Goal: Task Accomplishment & Management: Manage account settings

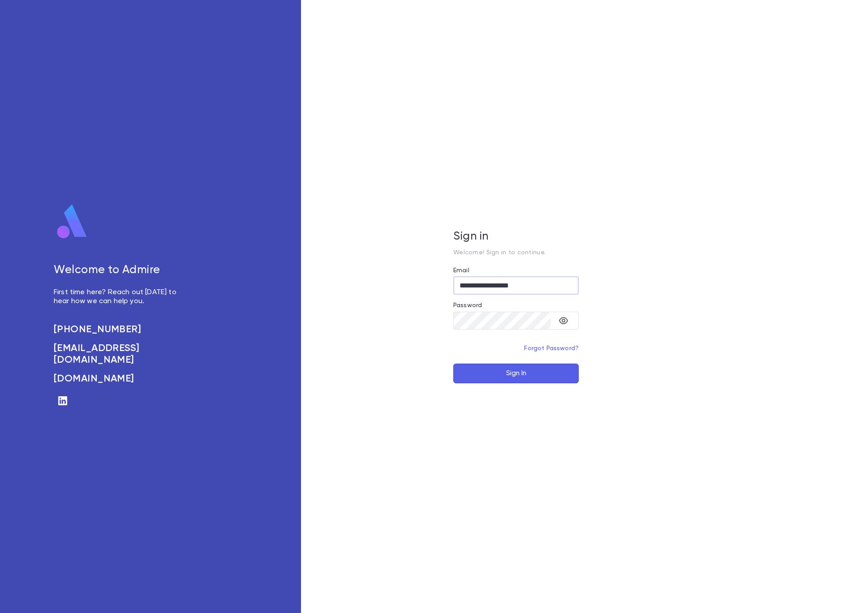
click at [555, 375] on button "Sign In" at bounding box center [515, 374] width 125 height 20
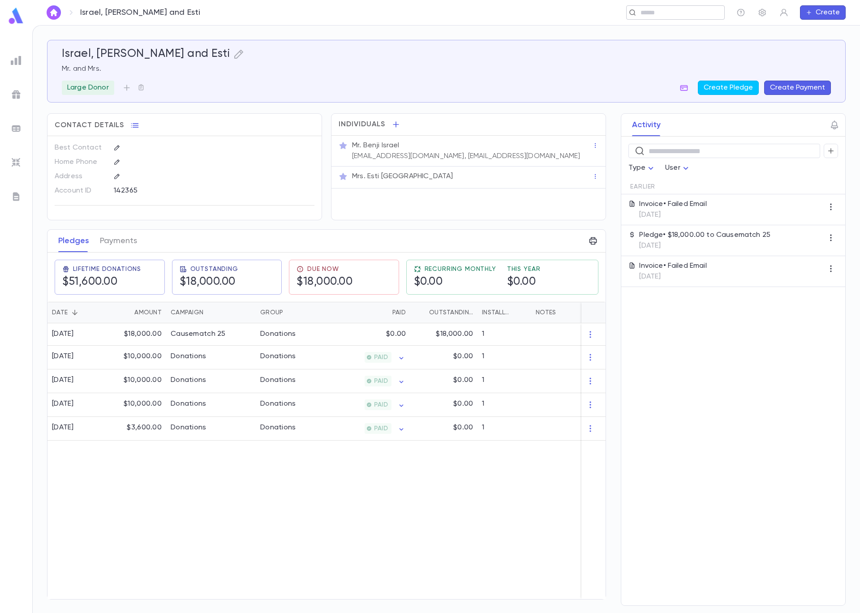
click at [658, 17] on div "​" at bounding box center [675, 12] width 98 height 14
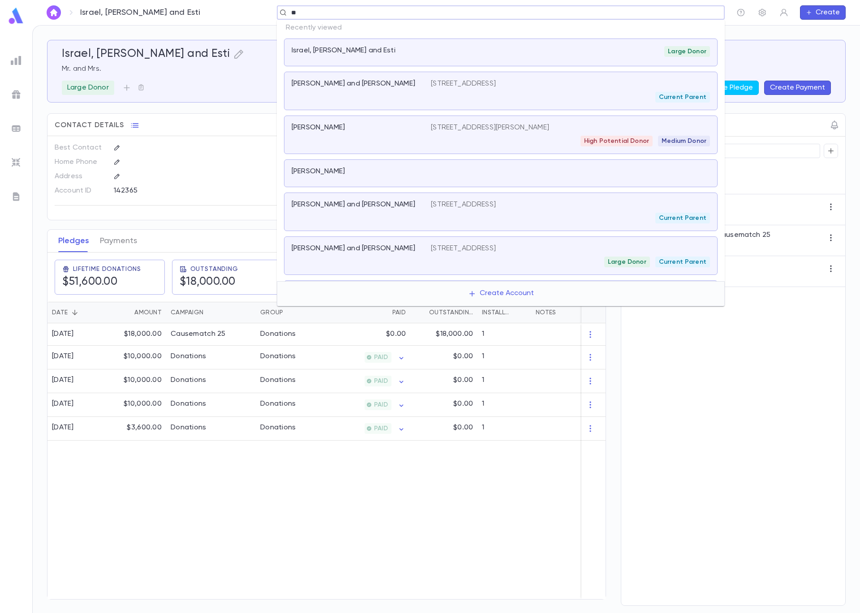
type input "***"
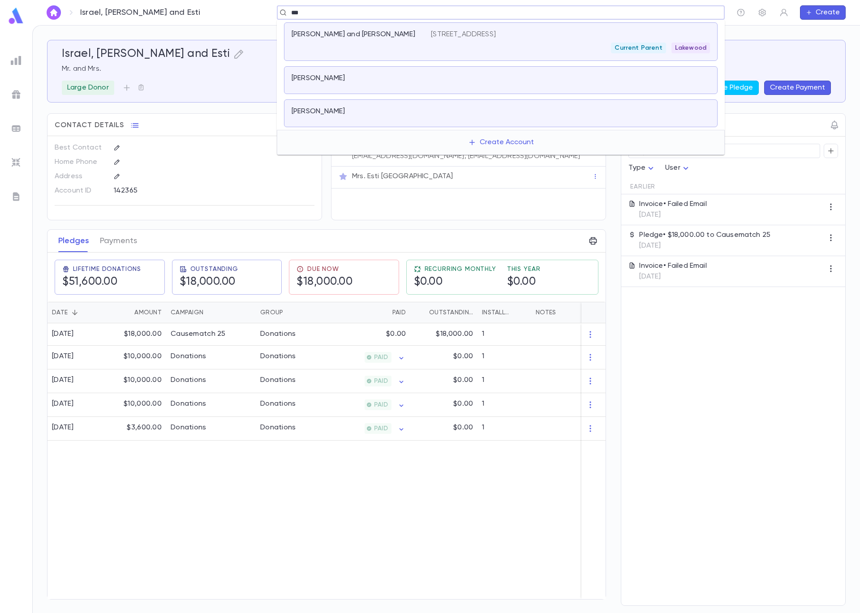
click at [410, 51] on div "Neuman, Joe and Sarah" at bounding box center [360, 41] width 139 height 23
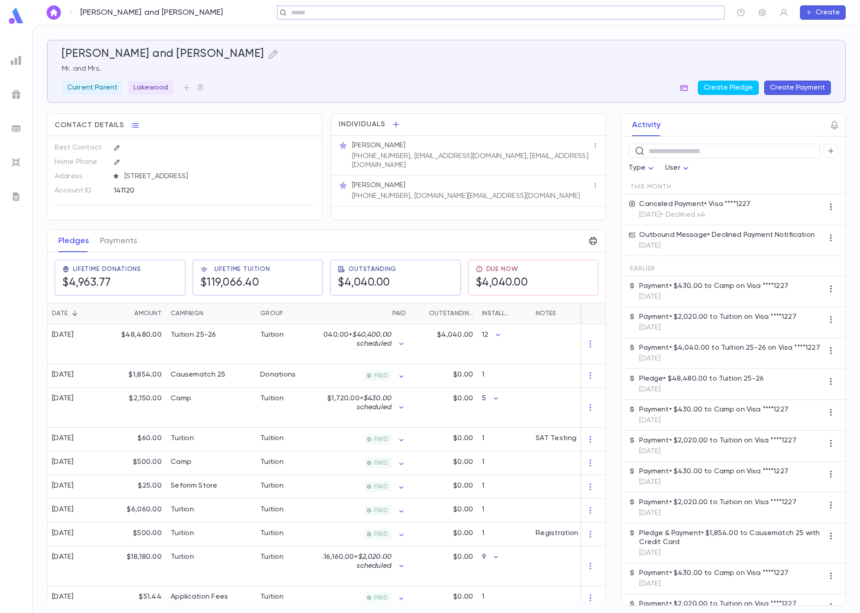
click at [685, 89] on icon "button" at bounding box center [683, 87] width 9 height 9
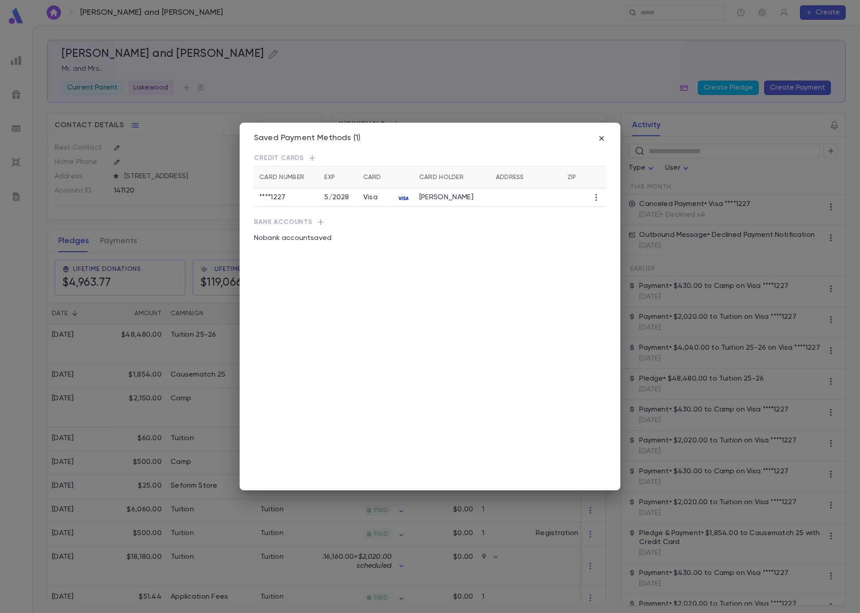
click at [593, 201] on icon "button" at bounding box center [595, 197] width 9 height 9
click at [627, 225] on li "Transfer Future Payments" at bounding box center [645, 226] width 102 height 14
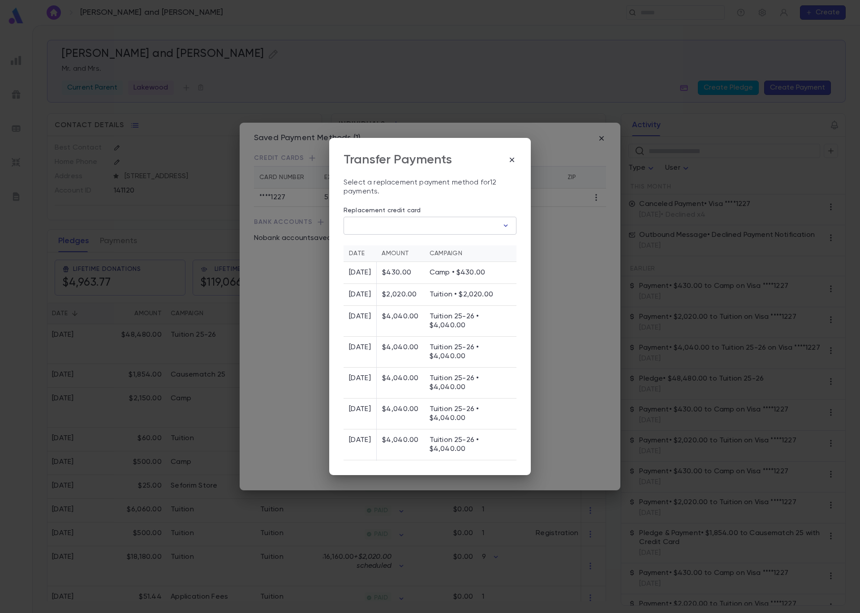
click at [501, 227] on icon "button" at bounding box center [505, 225] width 9 height 9
click at [449, 248] on button "Manage" at bounding box center [437, 246] width 43 height 9
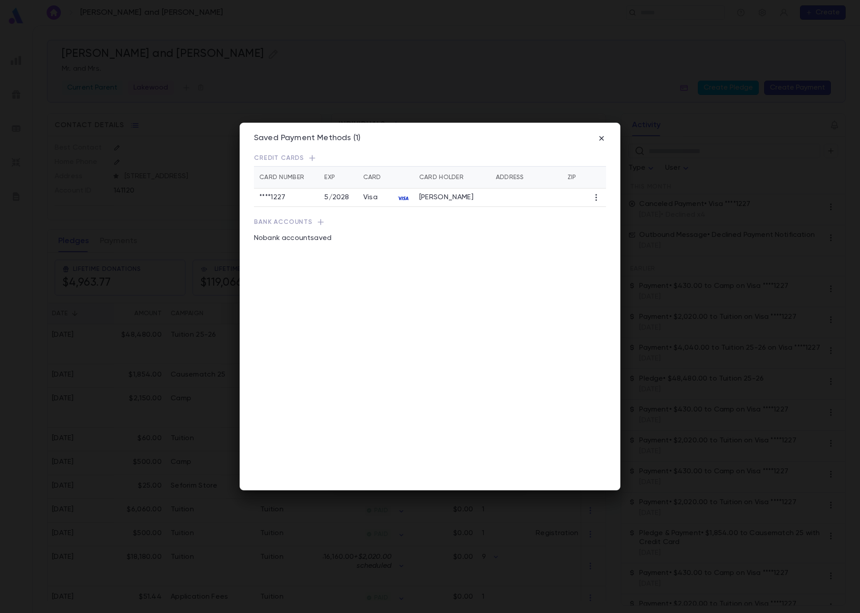
click at [309, 158] on icon "button" at bounding box center [312, 158] width 6 height 6
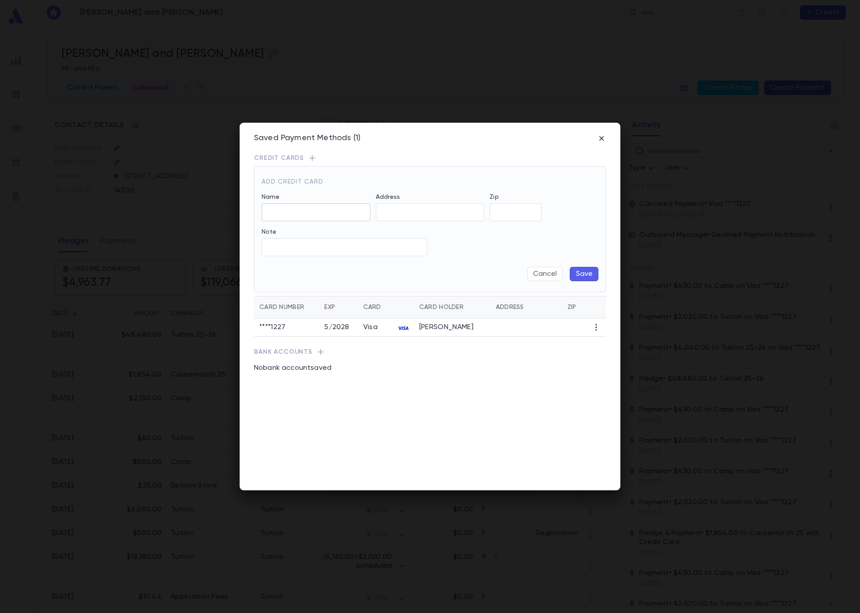
type input "**********"
type input "*****"
click at [381, 177] on div "Add Credit Card" at bounding box center [427, 178] width 342 height 16
click at [589, 274] on button "Save" at bounding box center [584, 274] width 29 height 14
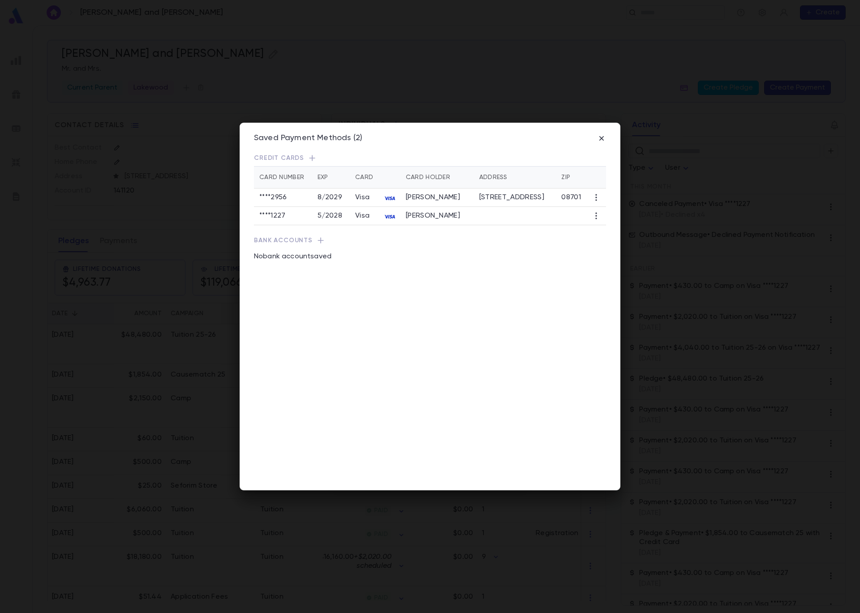
click at [597, 220] on icon "button" at bounding box center [595, 215] width 9 height 9
click at [627, 257] on li "Transfer Future Payments" at bounding box center [645, 254] width 102 height 14
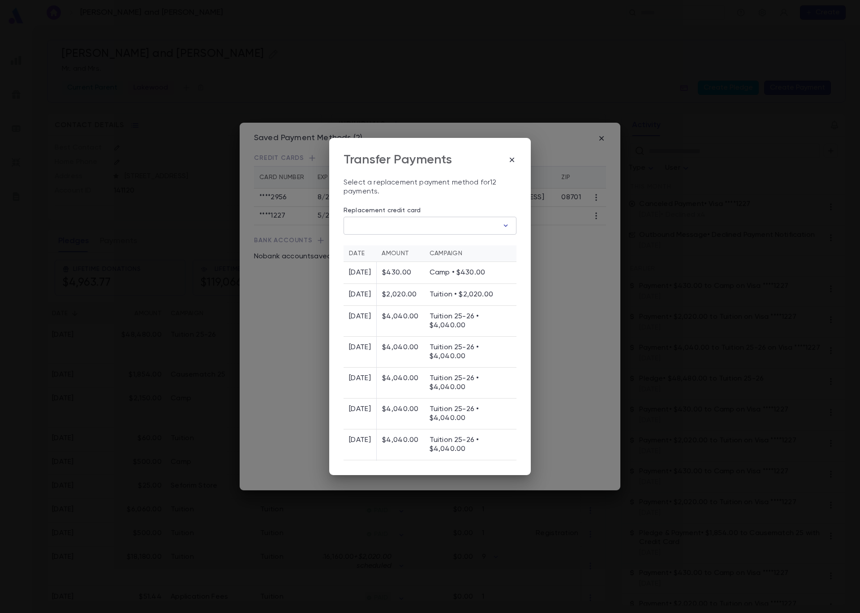
click at [505, 224] on icon "button" at bounding box center [505, 225] width 9 height 9
click at [389, 265] on icon at bounding box center [388, 262] width 11 height 11
type input "********"
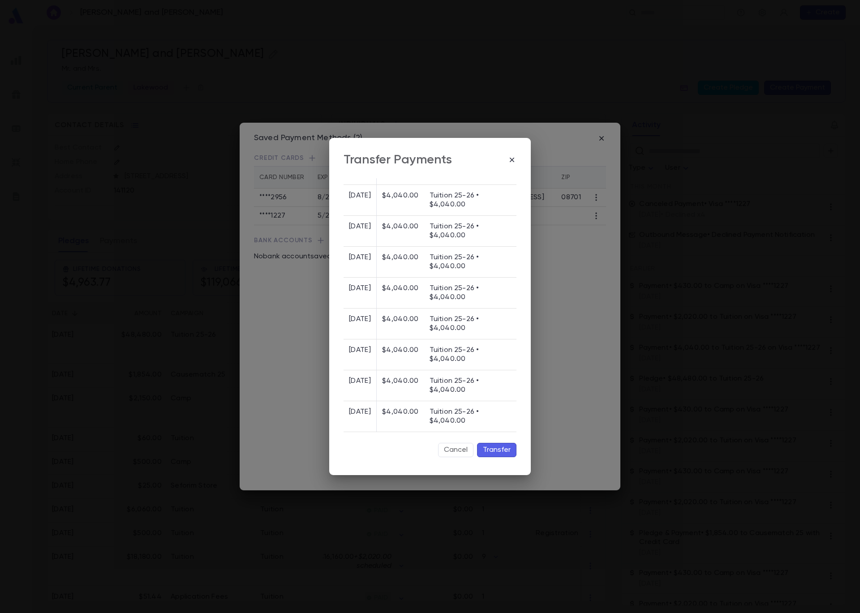
click at [490, 454] on button "Transfer" at bounding box center [496, 450] width 39 height 14
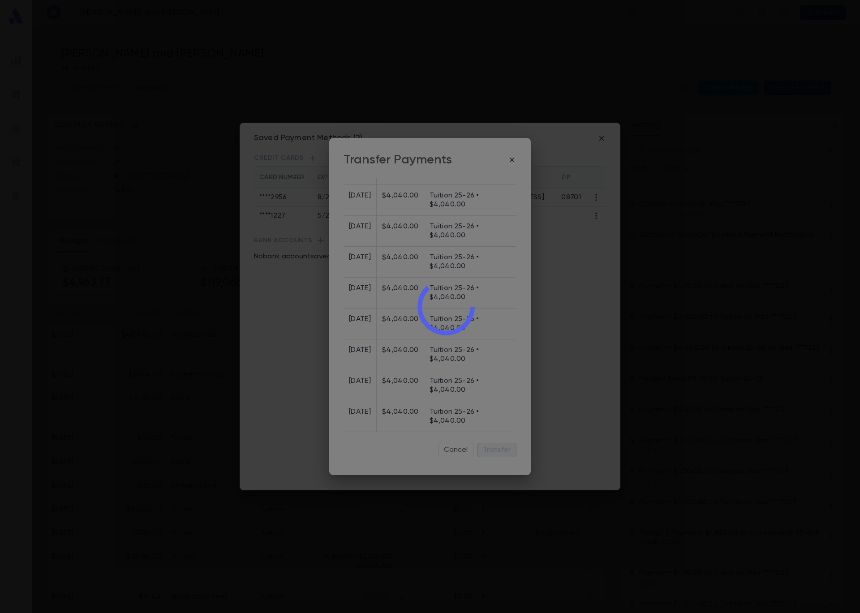
scroll to position [0, 0]
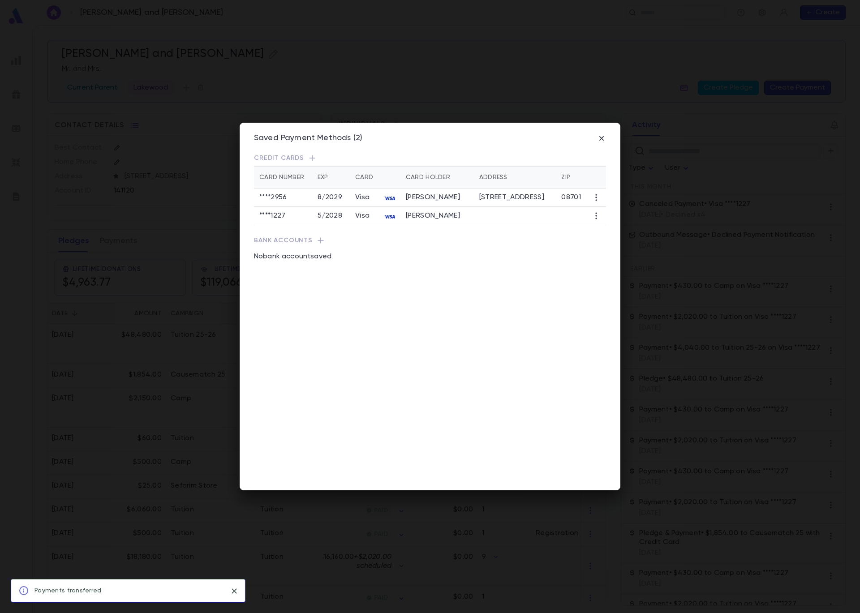
click at [133, 224] on div "Saved Payment Methods (2) Credit Cards Card Number Exp Card Card Holder Address…" at bounding box center [430, 306] width 860 height 613
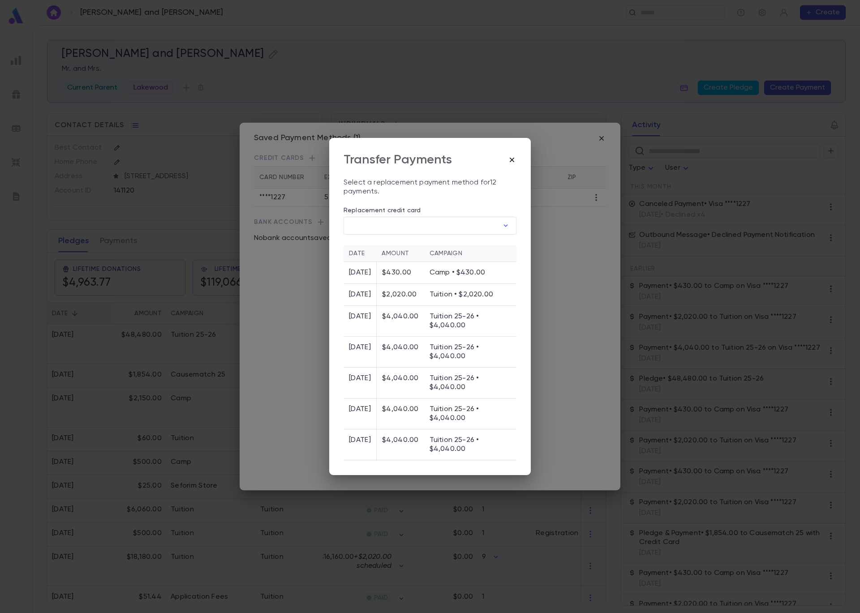
click at [513, 158] on icon "button" at bounding box center [511, 159] width 9 height 9
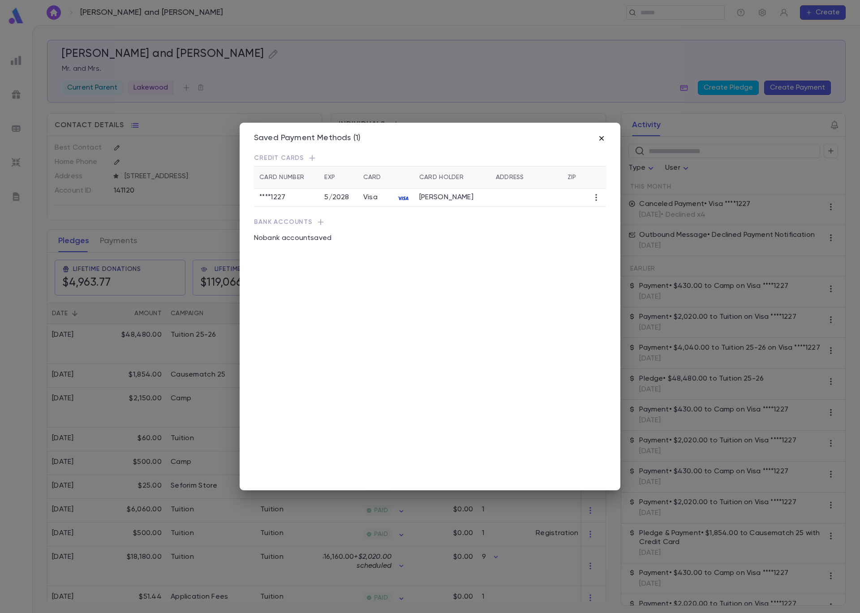
click at [598, 141] on icon "button" at bounding box center [601, 138] width 9 height 9
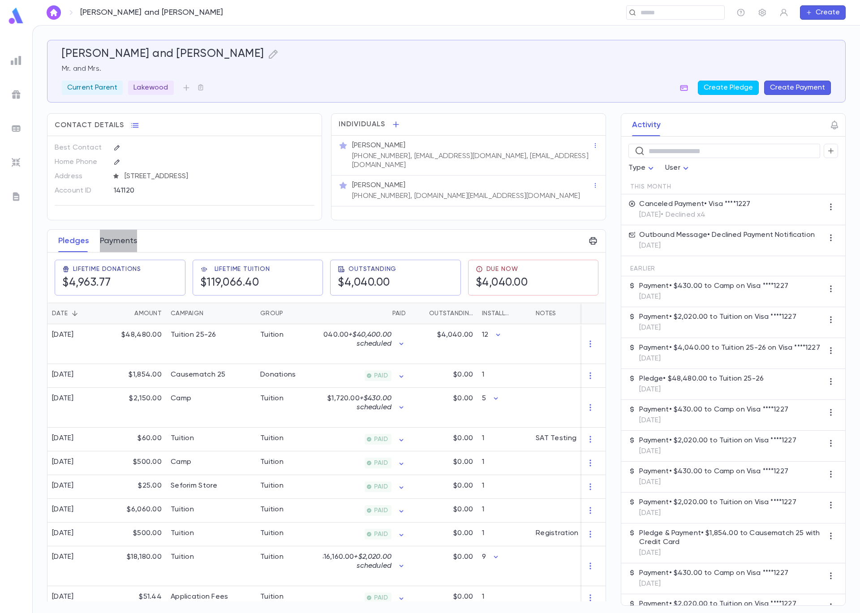
click at [126, 236] on button "Payments" at bounding box center [118, 241] width 37 height 22
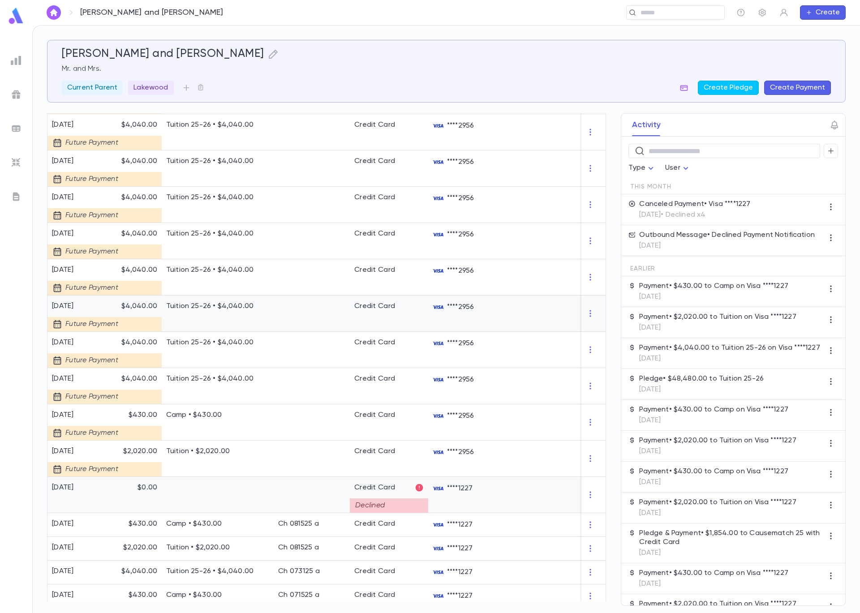
scroll to position [366, 0]
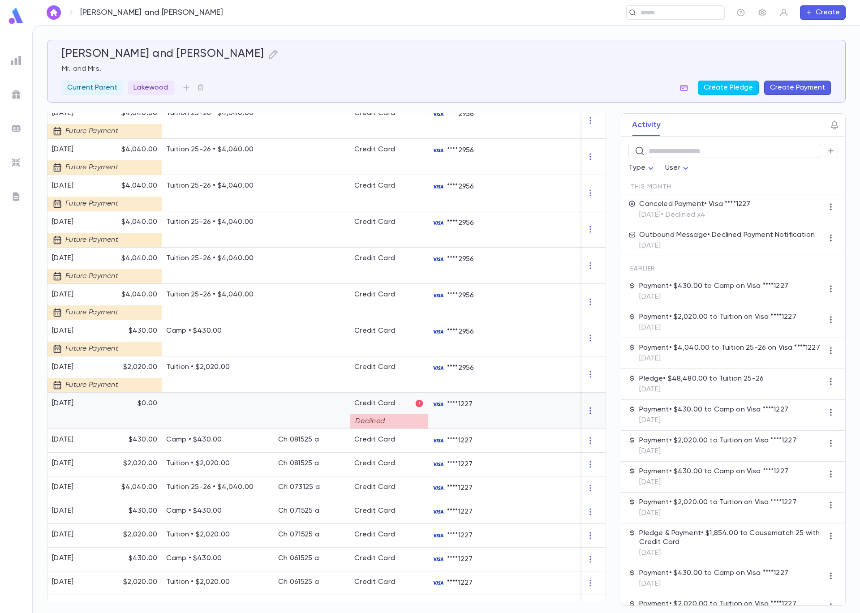
click at [587, 411] on icon "button" at bounding box center [590, 410] width 9 height 9
click at [537, 414] on div at bounding box center [430, 306] width 860 height 613
click at [505, 411] on div at bounding box center [551, 411] width 112 height 36
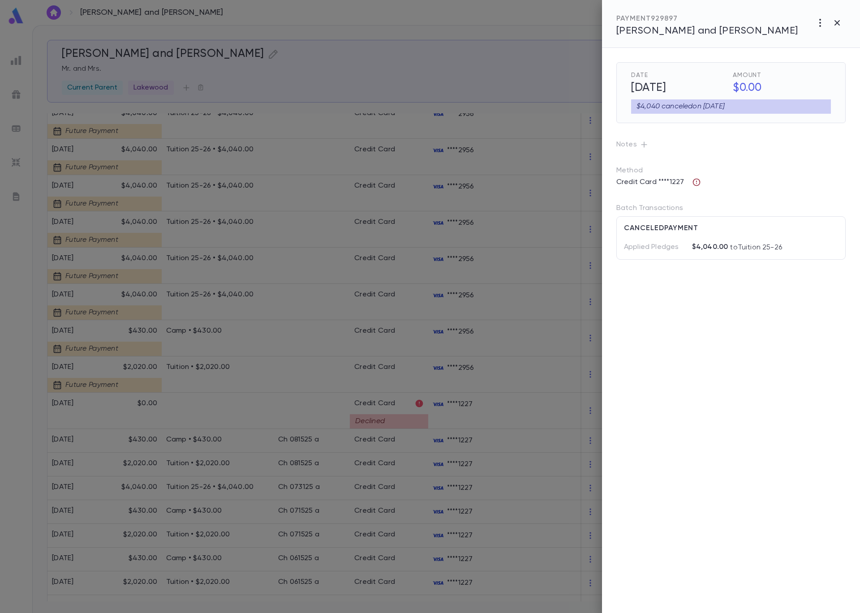
click at [698, 182] on icon "button" at bounding box center [697, 183] width 8 height 8
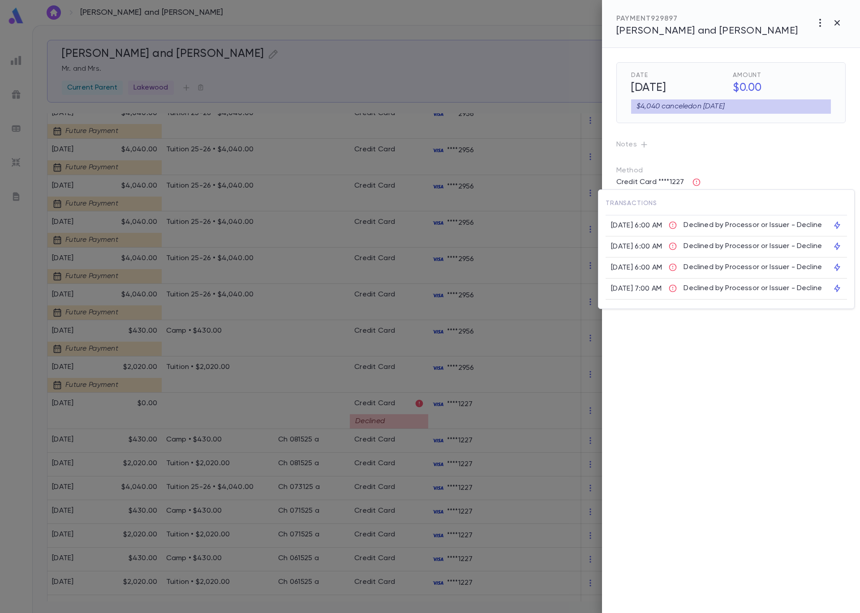
click at [737, 145] on div at bounding box center [430, 306] width 860 height 613
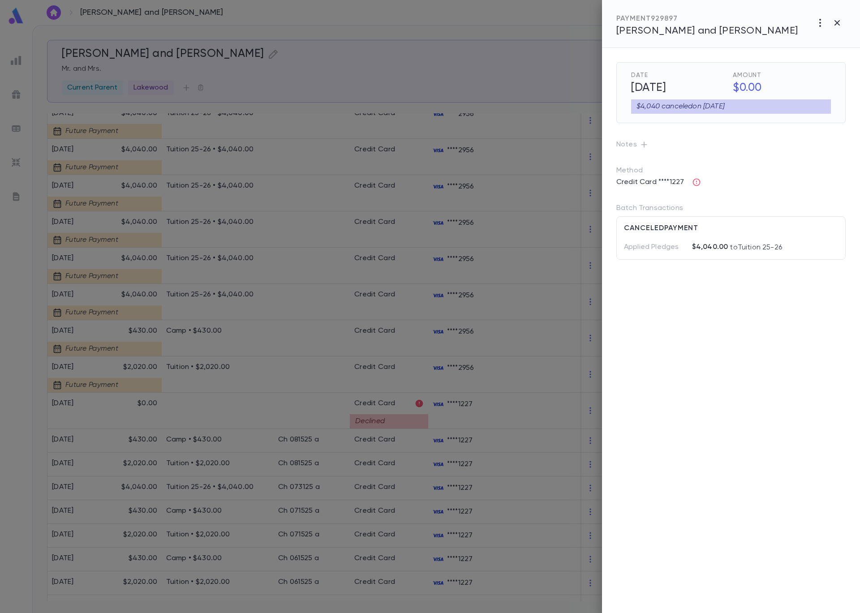
click at [399, 180] on div at bounding box center [430, 306] width 860 height 613
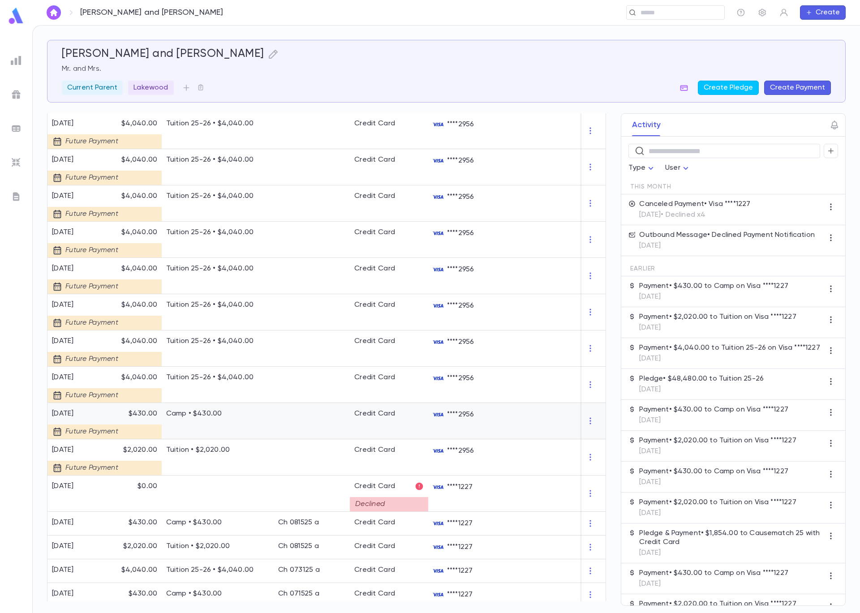
scroll to position [285, 0]
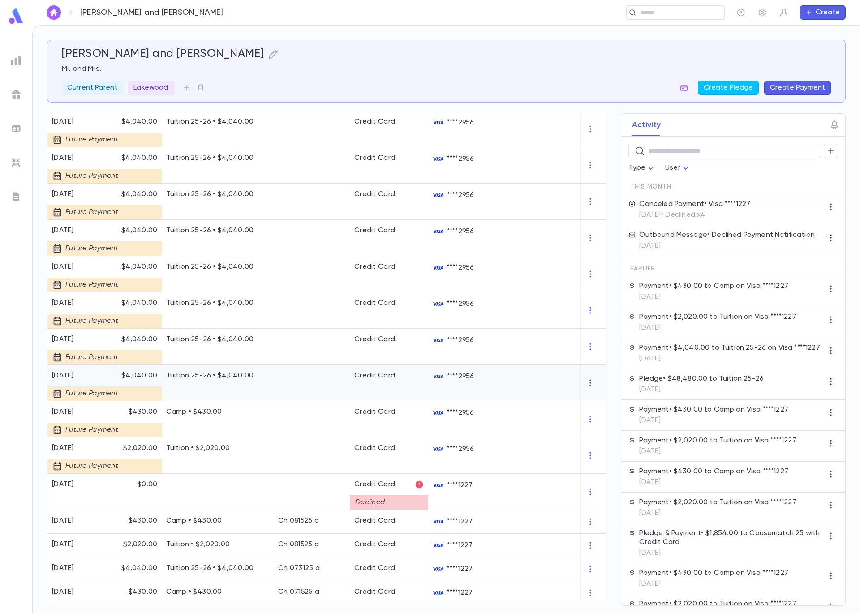
click at [586, 383] on icon "button" at bounding box center [590, 382] width 9 height 9
click at [538, 386] on div at bounding box center [430, 306] width 860 height 613
click at [491, 383] on div "****2956" at bounding box center [461, 383] width 67 height 36
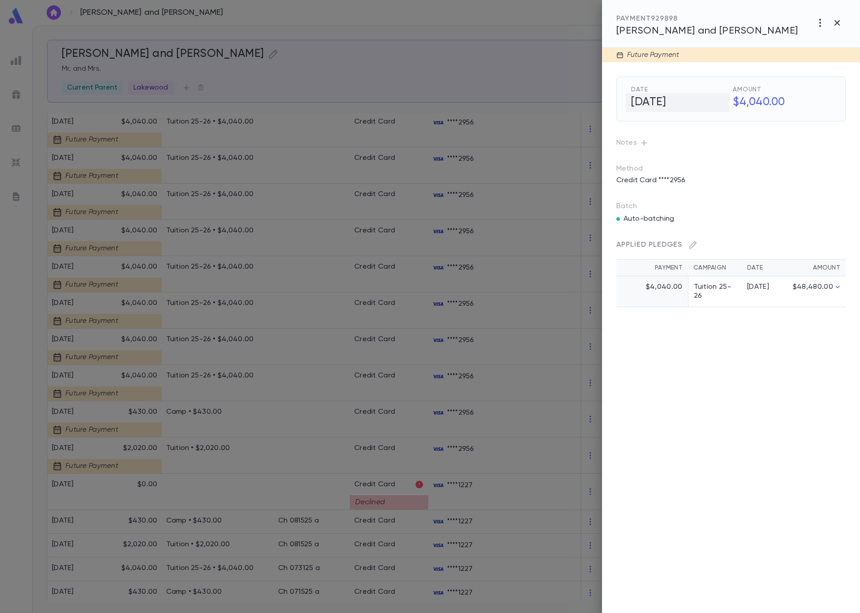
click at [664, 102] on h5 "10/1/2025" at bounding box center [676, 102] width 103 height 19
click at [723, 101] on icon "Choose date, selected date is Oct 1, 2025" at bounding box center [719, 101] width 8 height 9
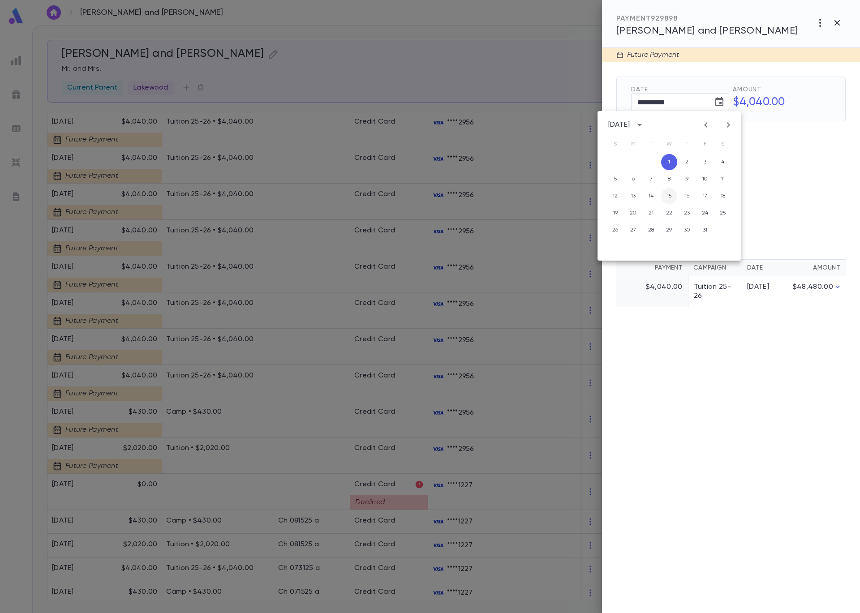
click at [670, 200] on button "15" at bounding box center [669, 196] width 16 height 16
type input "**********"
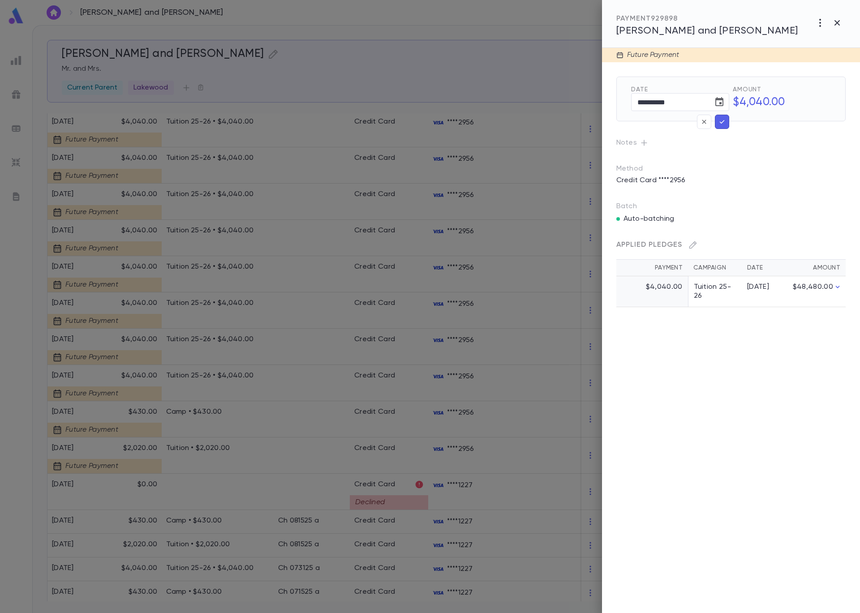
click at [722, 120] on icon "button" at bounding box center [722, 121] width 8 height 9
click at [723, 124] on icon "button" at bounding box center [722, 121] width 8 height 9
click at [130, 299] on div at bounding box center [430, 306] width 860 height 613
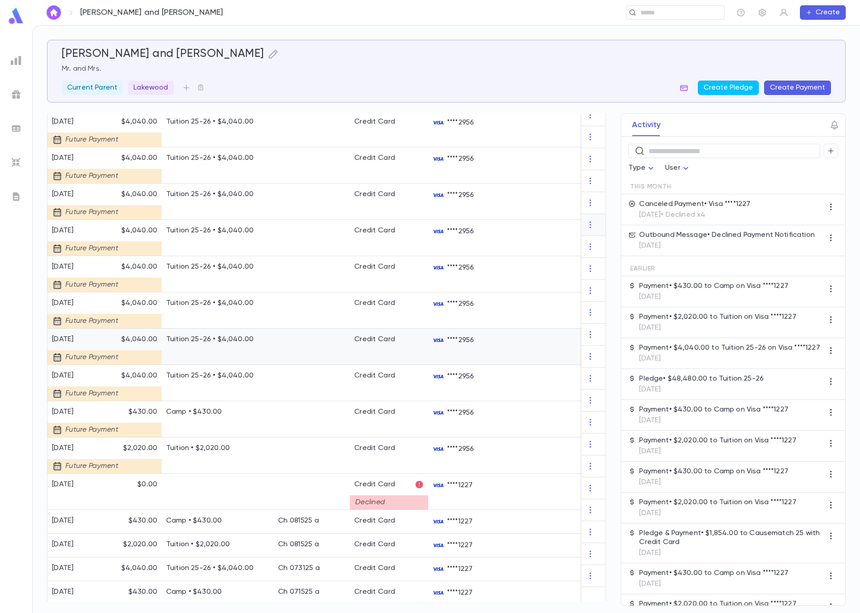
click at [94, 350] on div "Future Payment" at bounding box center [85, 357] width 76 height 14
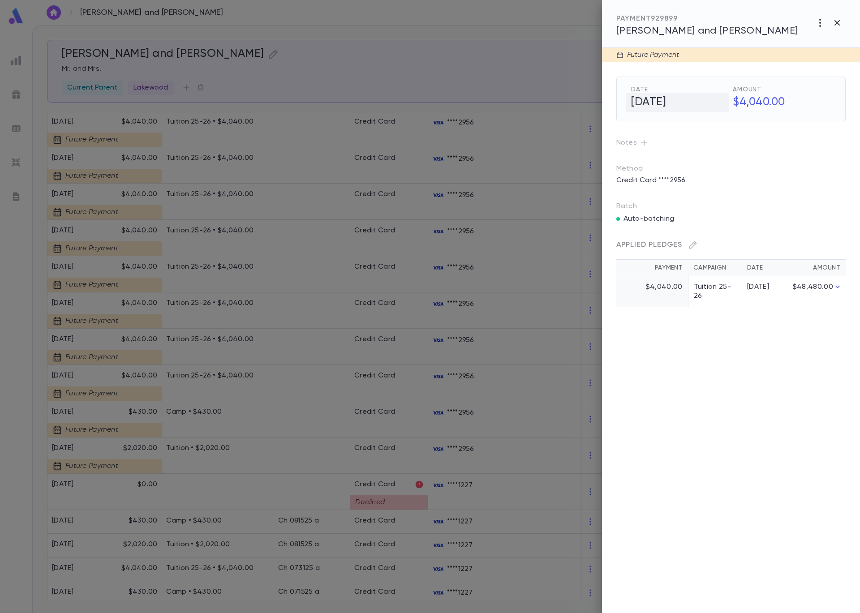
click at [650, 101] on h5 "11/1/2025" at bounding box center [676, 102] width 103 height 19
click at [717, 100] on icon "Choose date, selected date is Nov 1, 2025" at bounding box center [719, 101] width 8 height 9
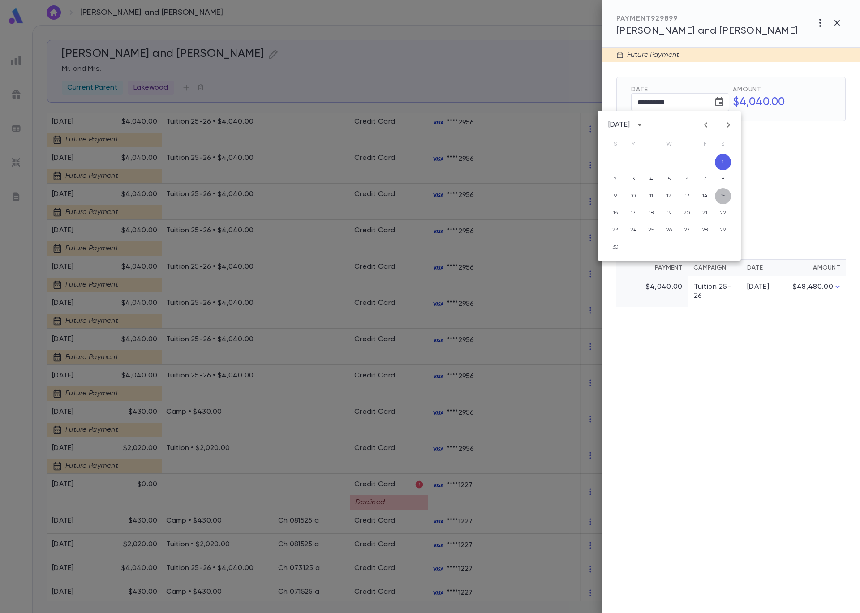
click at [718, 194] on button "15" at bounding box center [723, 196] width 16 height 16
type input "**********"
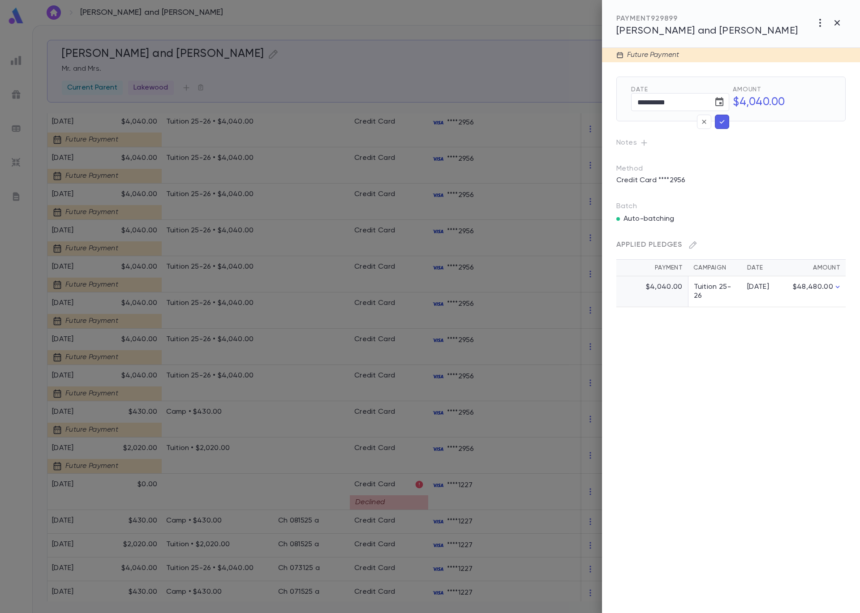
click at [719, 121] on icon "button" at bounding box center [722, 121] width 8 height 9
click at [92, 298] on div at bounding box center [430, 306] width 860 height 613
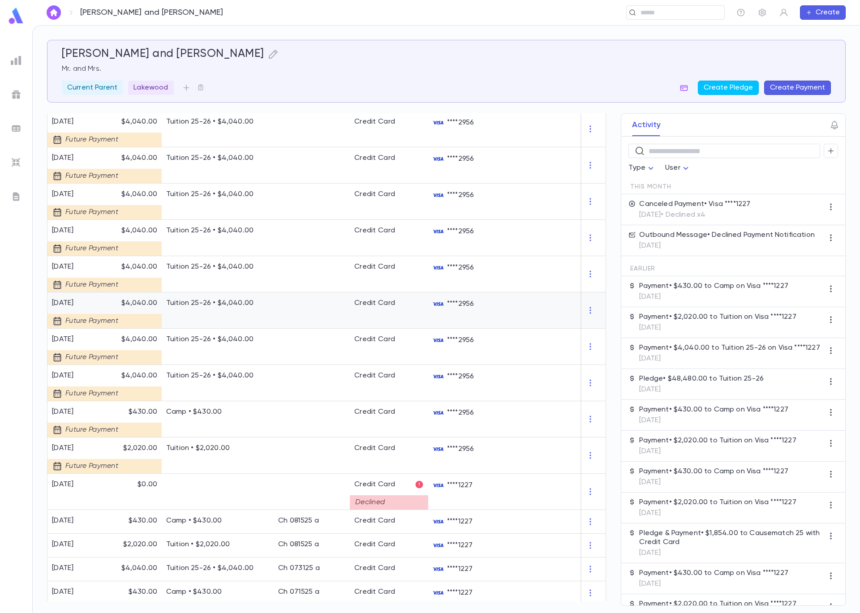
click at [86, 310] on div "Future Payment" at bounding box center [85, 318] width 67 height 21
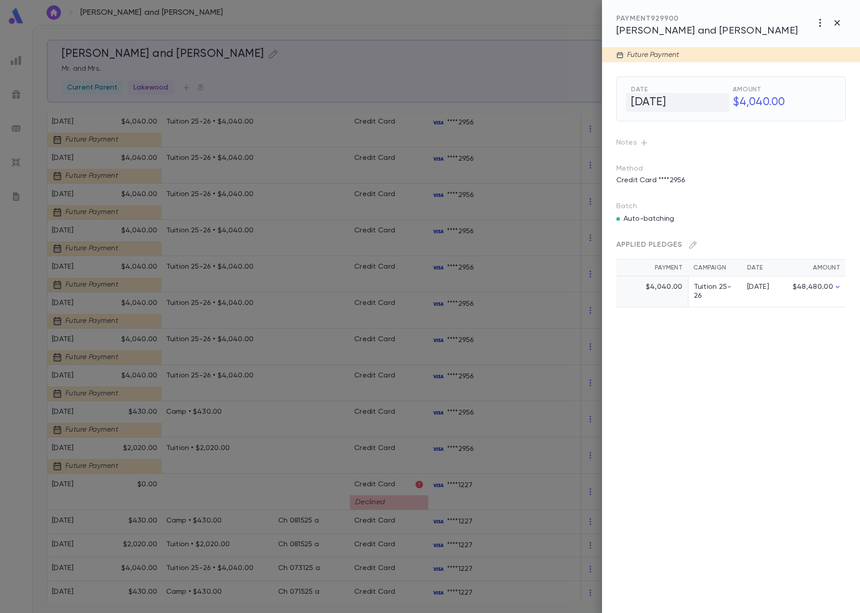
click at [662, 103] on h5 "12/1/2025" at bounding box center [676, 102] width 103 height 19
click at [724, 102] on icon "Choose date, selected date is Dec 1, 2025" at bounding box center [719, 102] width 11 height 11
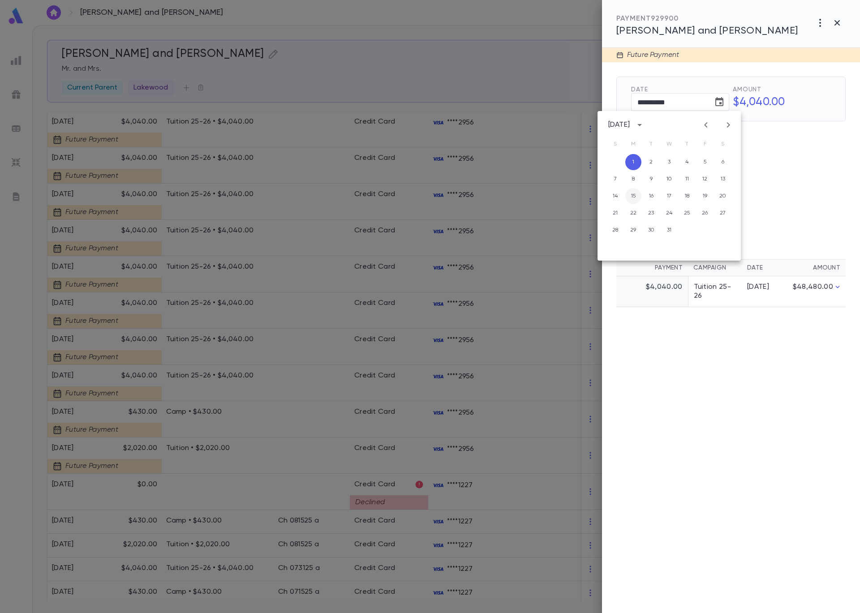
click at [636, 198] on button "15" at bounding box center [633, 196] width 16 height 16
type input "**********"
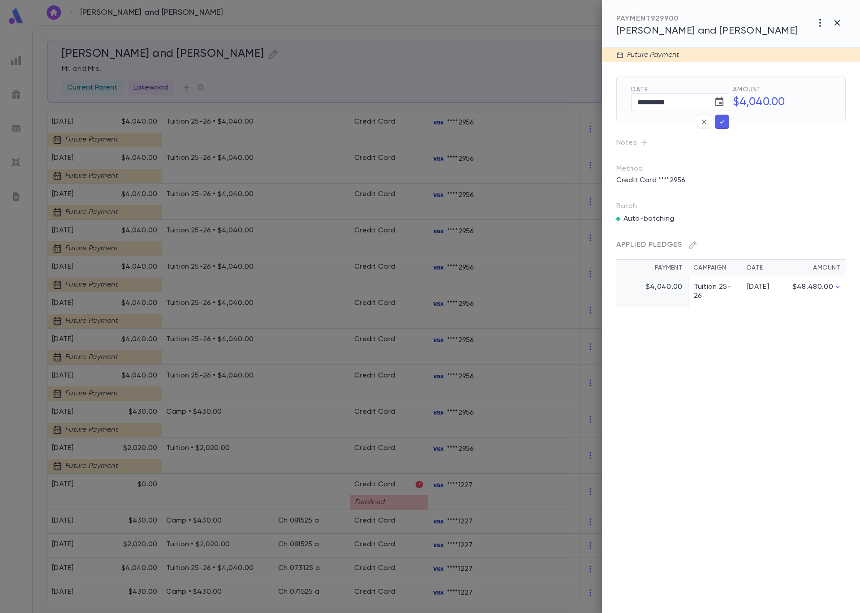
click at [721, 123] on icon "button" at bounding box center [721, 122] width 5 height 4
click at [220, 251] on div at bounding box center [430, 306] width 860 height 613
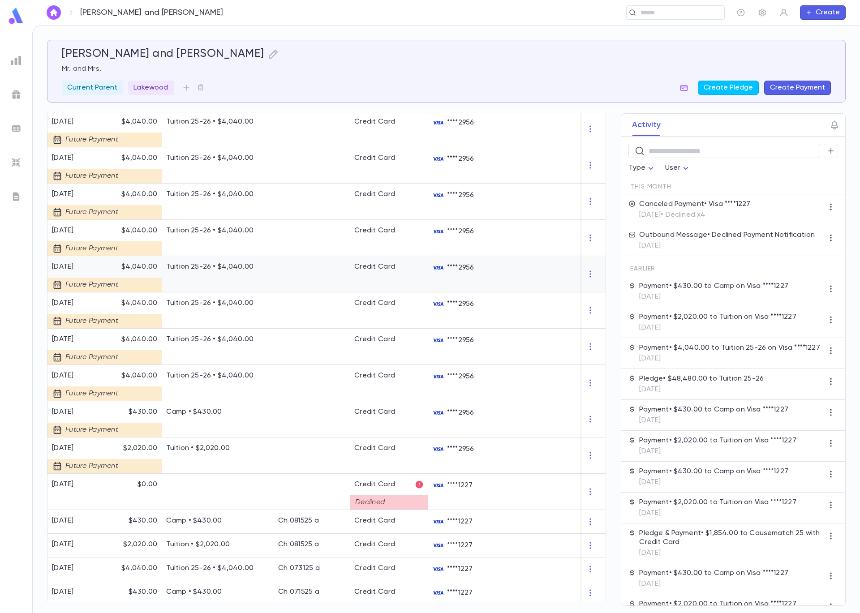
click at [102, 270] on div "[DATE]" at bounding box center [85, 266] width 67 height 9
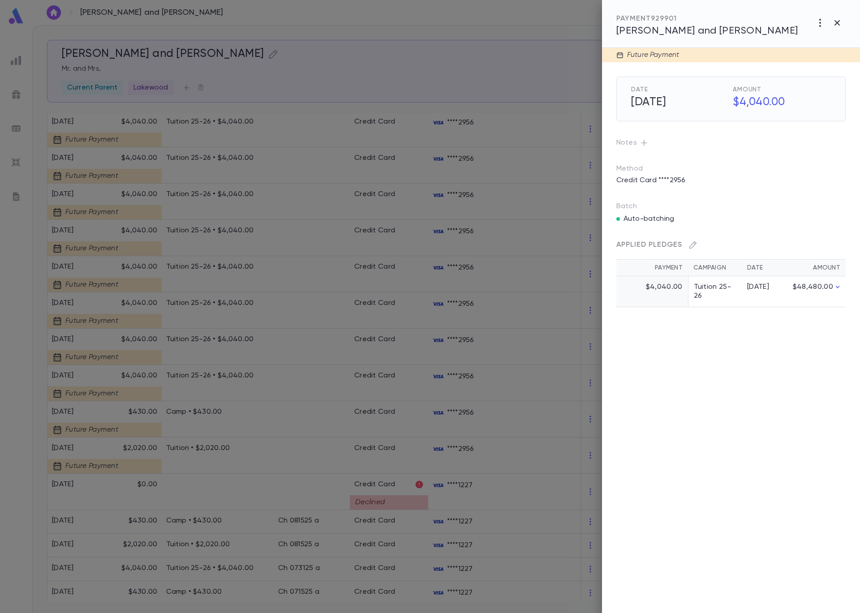
click at [345, 299] on div at bounding box center [430, 306] width 860 height 613
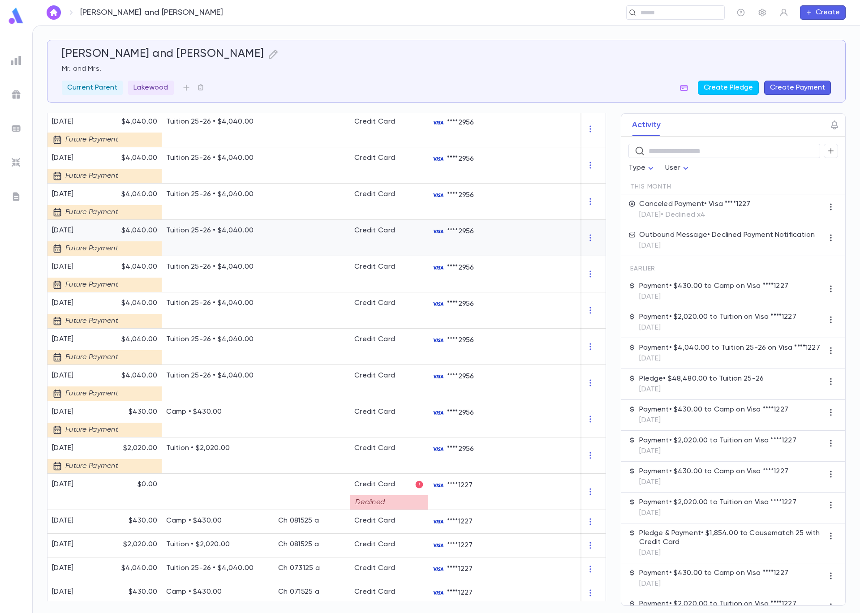
click at [94, 228] on div "2/1/2026" at bounding box center [85, 230] width 67 height 9
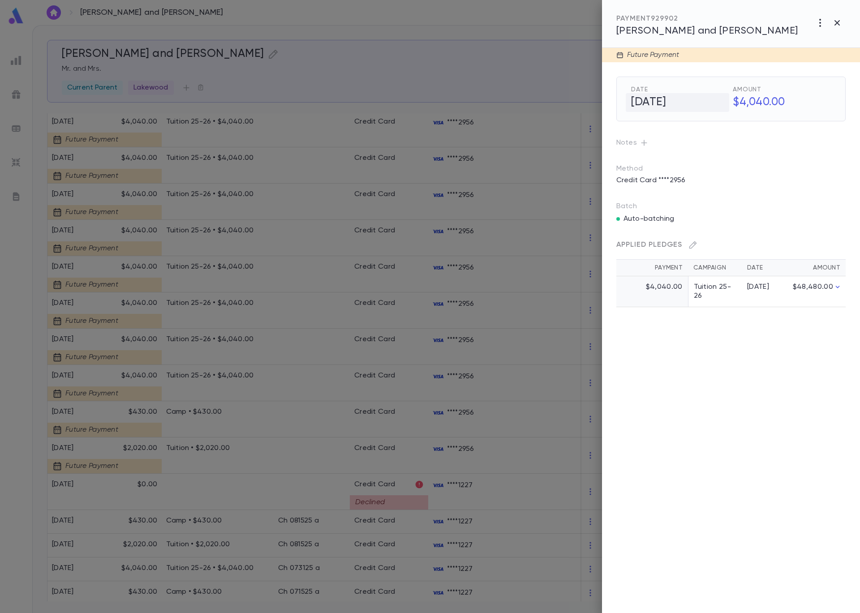
click at [649, 98] on h5 "2/1/2026" at bounding box center [676, 102] width 103 height 19
click at [718, 102] on icon "Choose date, selected date is Feb 1, 2026" at bounding box center [719, 102] width 11 height 11
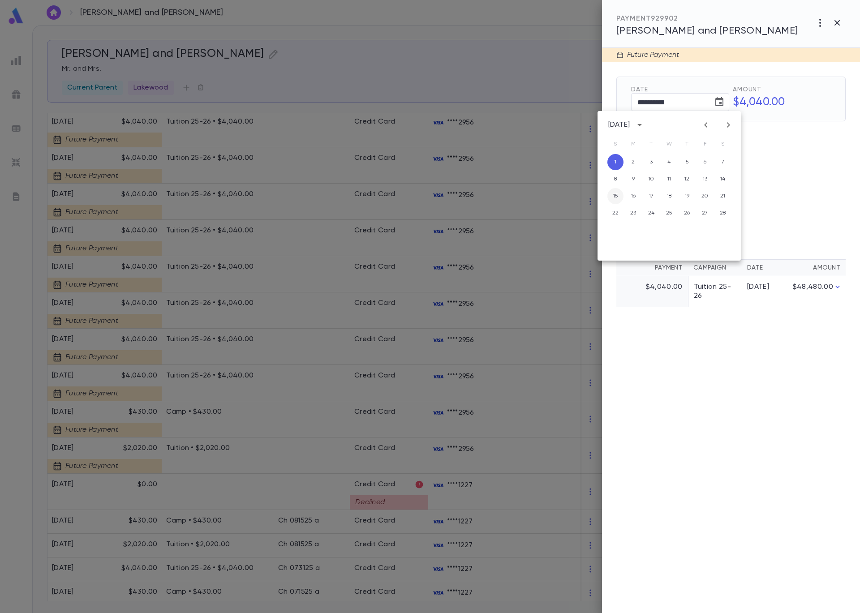
click at [619, 198] on button "15" at bounding box center [615, 196] width 16 height 16
type input "**********"
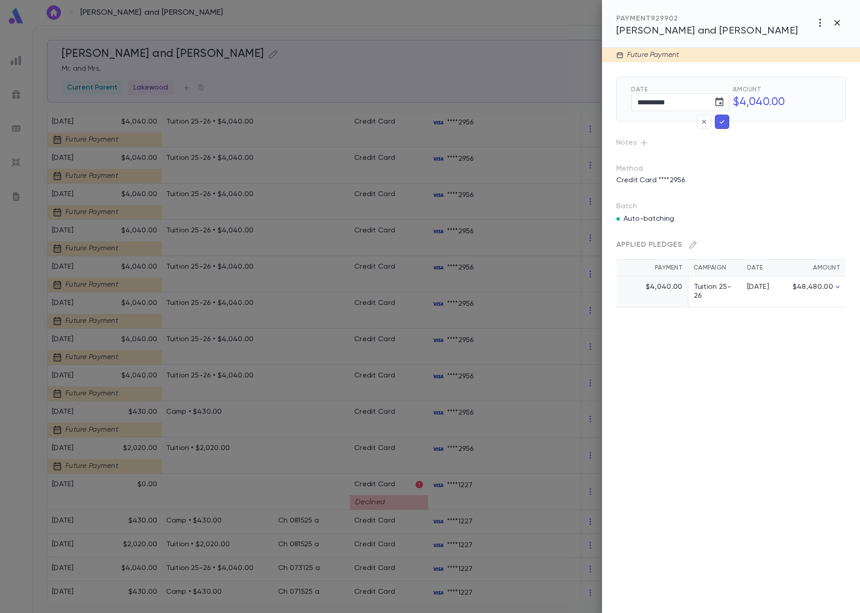
click at [725, 124] on icon "button" at bounding box center [722, 121] width 8 height 9
click at [525, 79] on div at bounding box center [430, 306] width 860 height 613
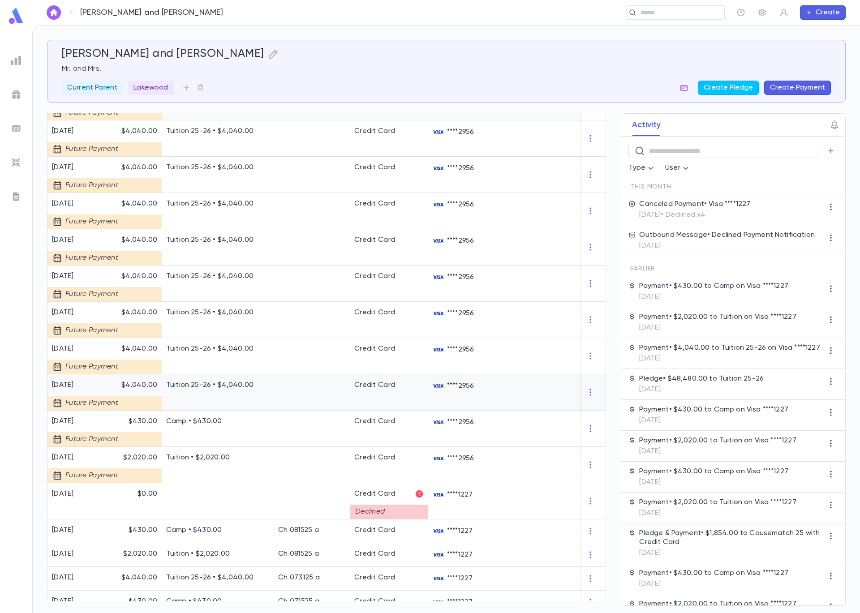
scroll to position [195, 0]
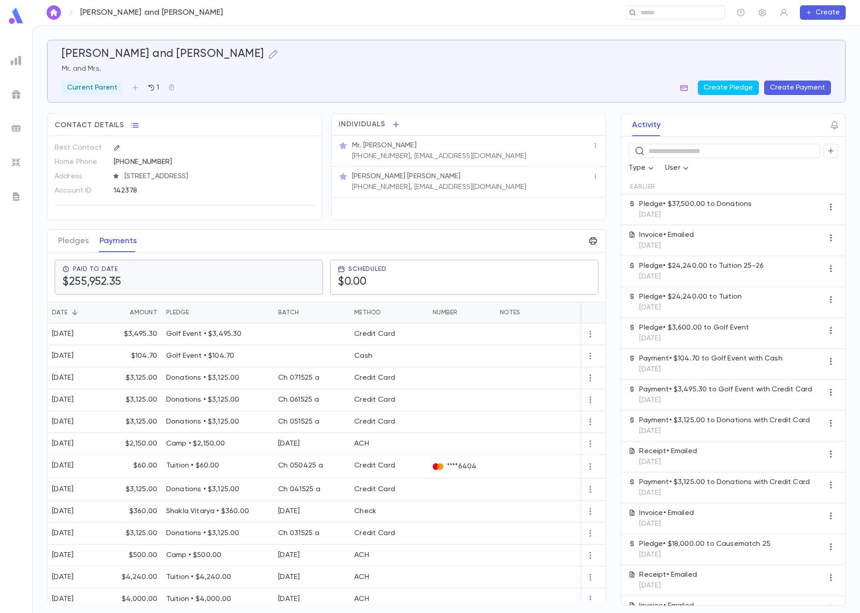
scroll to position [140, 0]
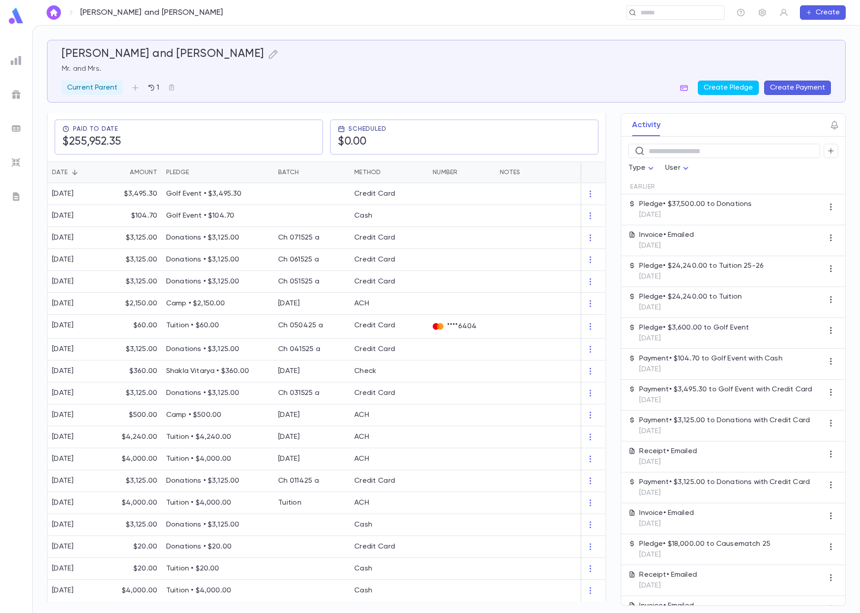
click at [19, 129] on img at bounding box center [16, 128] width 11 height 11
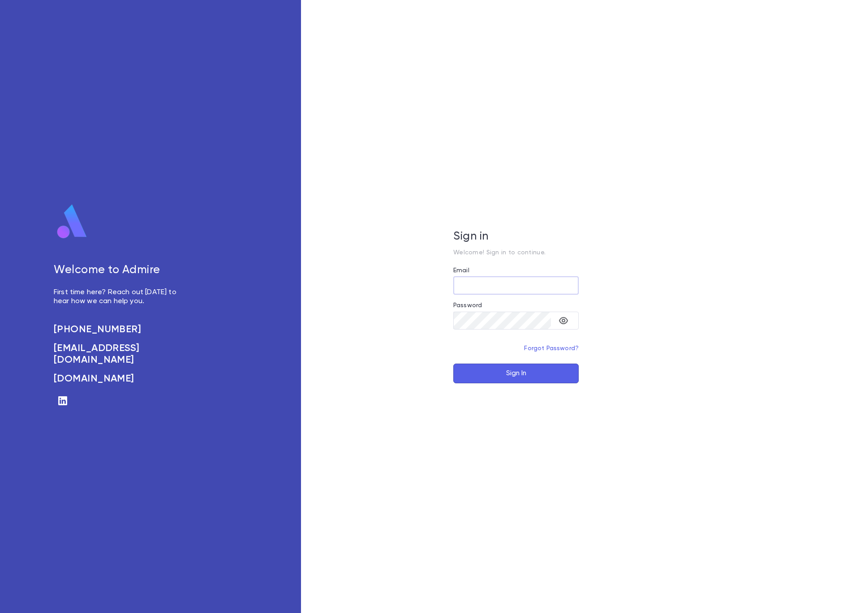
type input "**********"
click at [515, 371] on button "Sign In" at bounding box center [515, 374] width 125 height 20
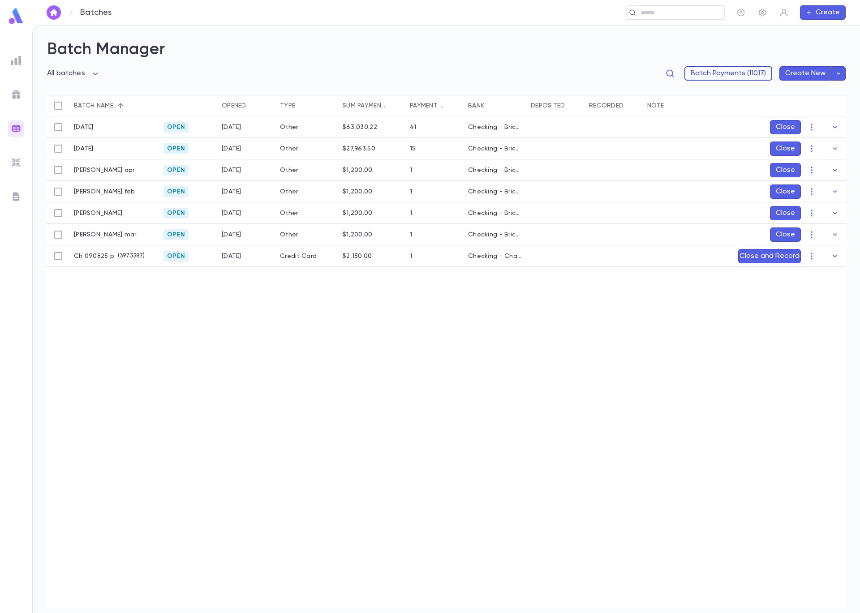
click at [741, 74] on button "Batch Payments (11017)" at bounding box center [728, 73] width 88 height 14
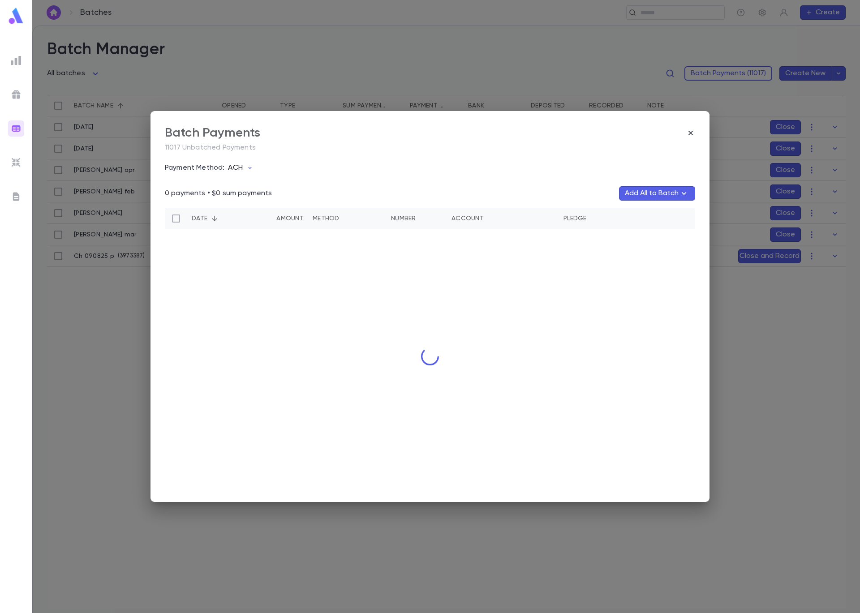
click at [239, 169] on p "ACH" at bounding box center [235, 167] width 14 height 9
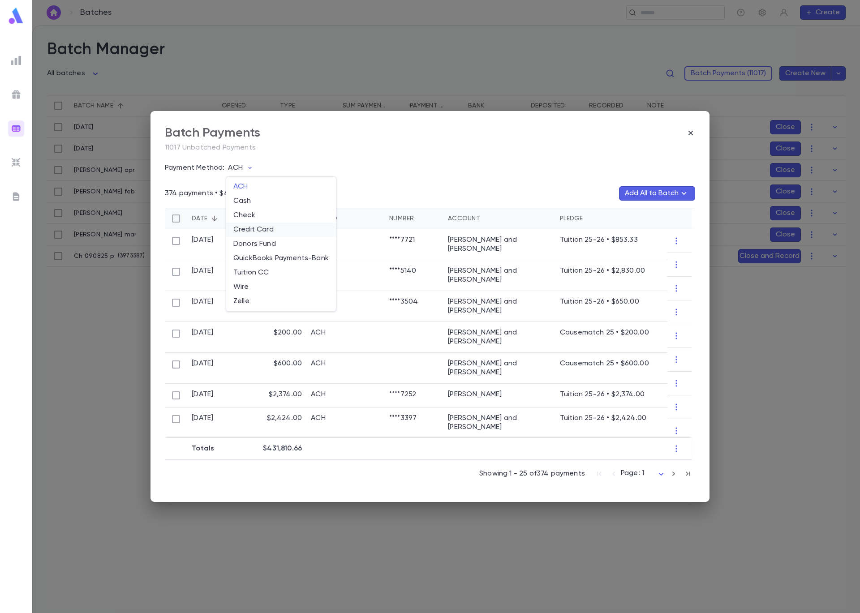
click at [260, 232] on li "Credit Card" at bounding box center [281, 230] width 110 height 14
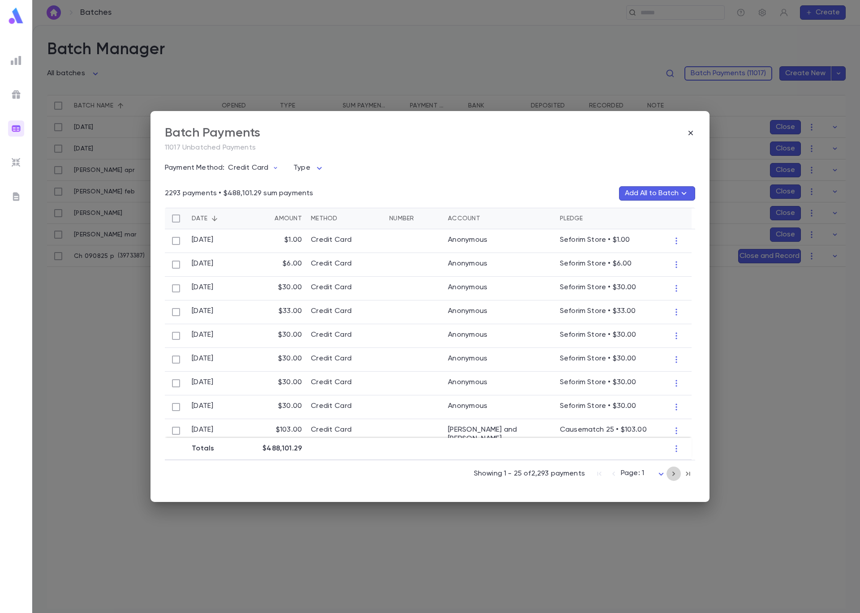
click at [675, 474] on icon "button" at bounding box center [673, 473] width 10 height 11
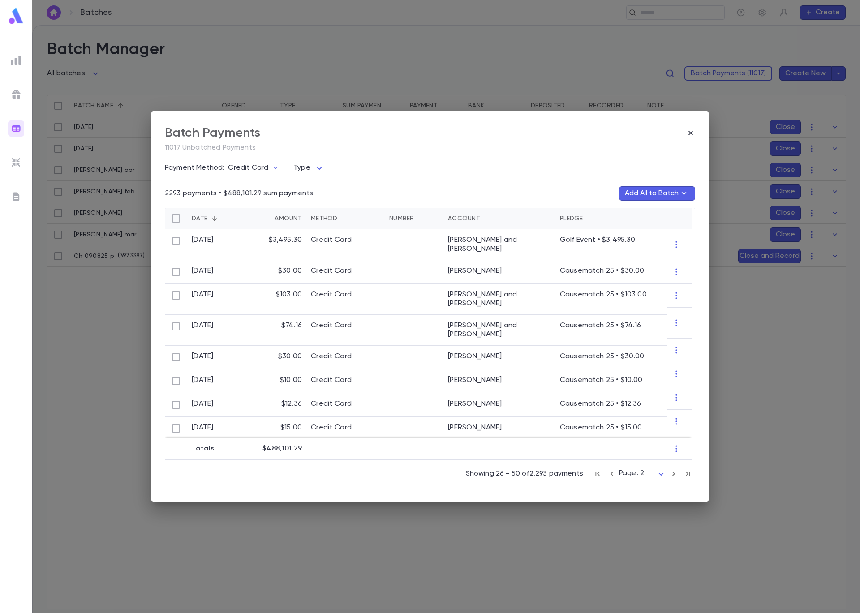
click at [676, 474] on icon "button" at bounding box center [673, 473] width 10 height 11
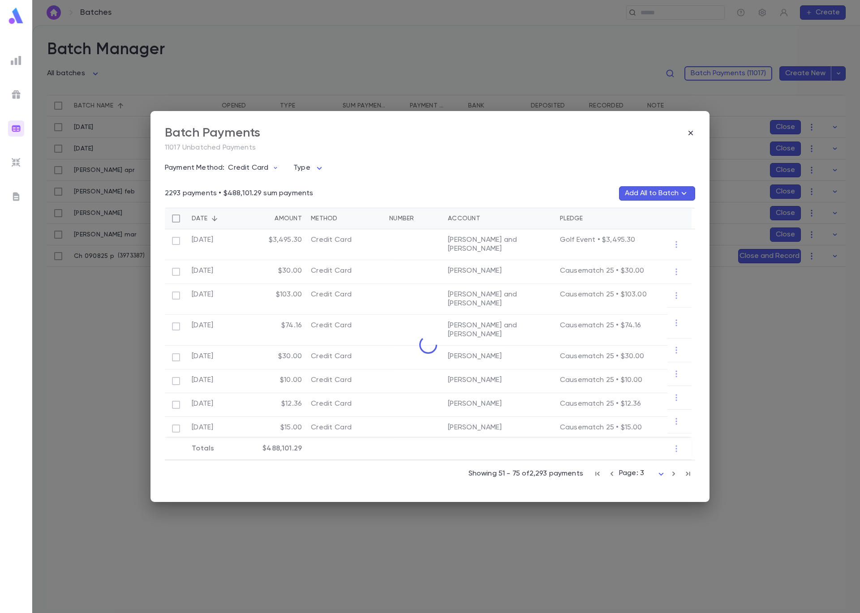
click at [611, 475] on icon "button" at bounding box center [612, 473] width 10 height 11
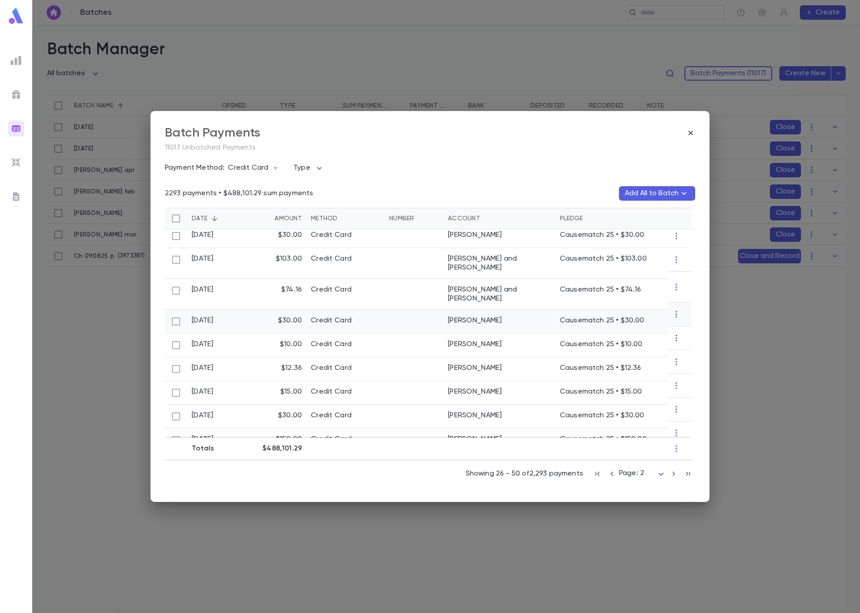
scroll to position [35, 0]
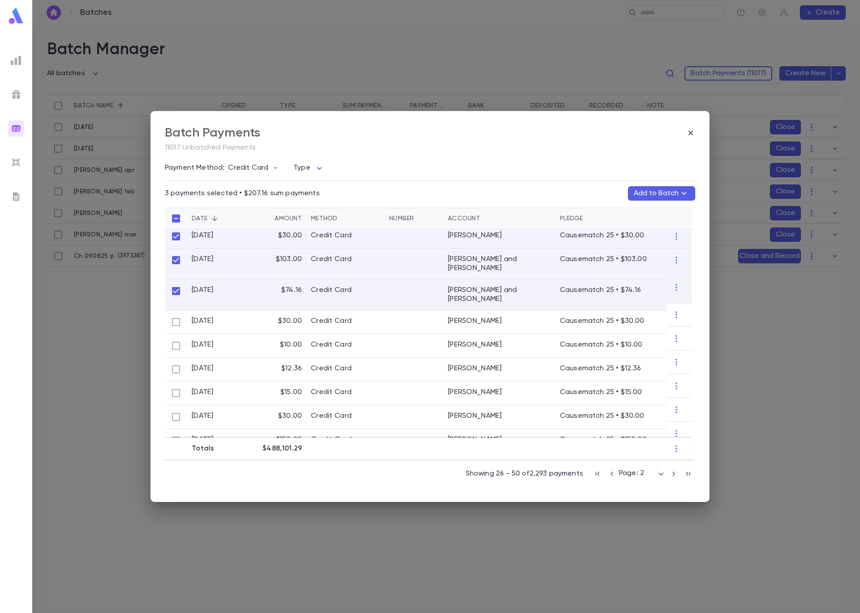
click at [654, 192] on button "Add to Batch" at bounding box center [661, 193] width 67 height 14
click at [655, 257] on button "Create Batch" at bounding box center [643, 257] width 69 height 14
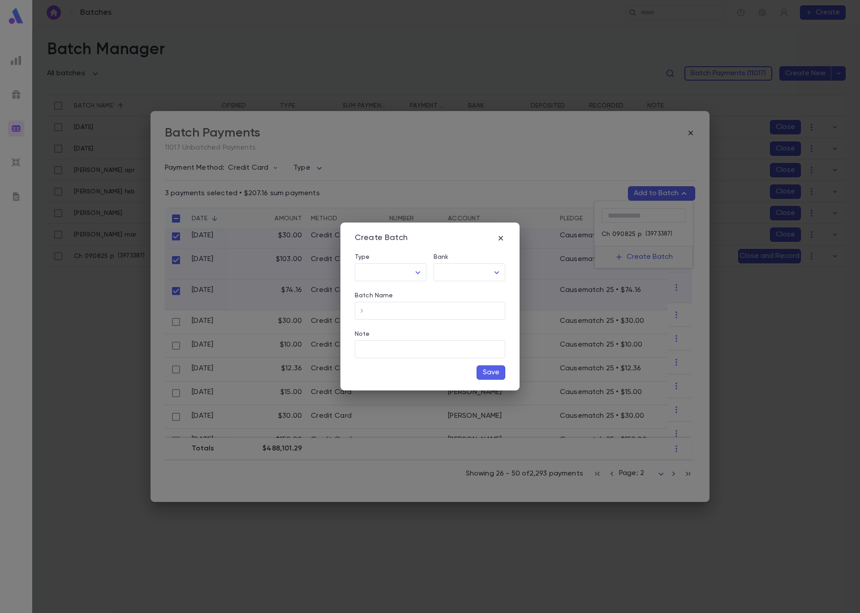
type input "**********"
click at [427, 313] on input "Banquest Batch ID" at bounding box center [419, 310] width 128 height 17
type input "******"
click at [492, 374] on button "Save" at bounding box center [490, 372] width 29 height 14
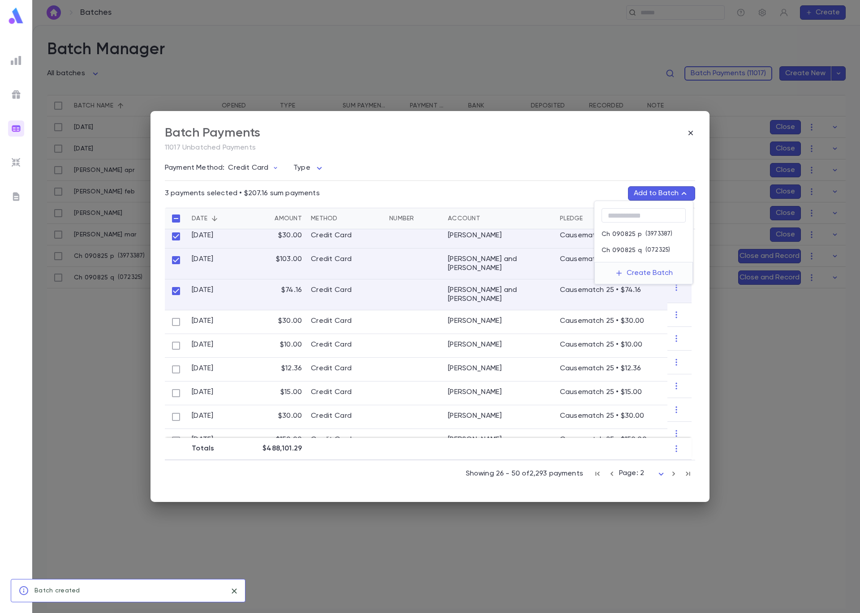
click at [661, 248] on p "( 072325 )" at bounding box center [656, 250] width 28 height 9
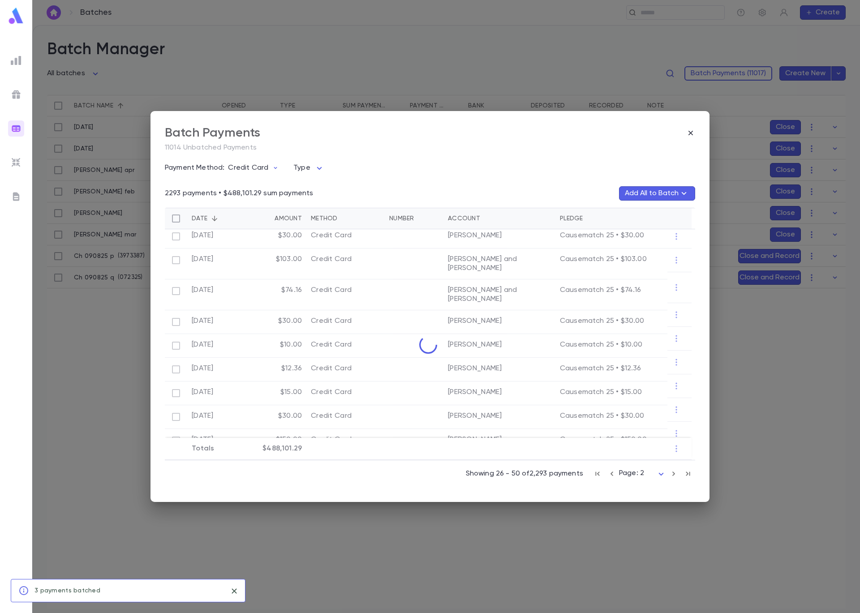
scroll to position [0, 0]
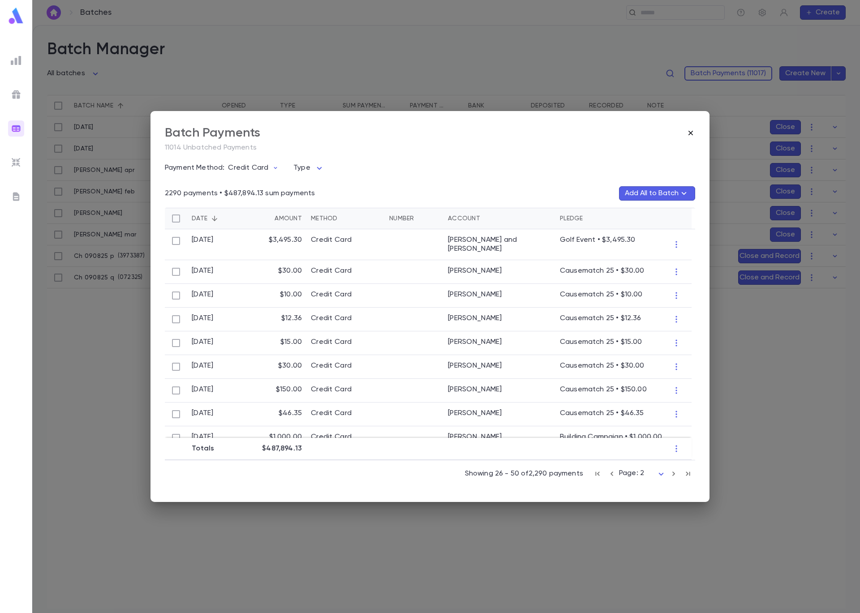
click at [689, 131] on icon "button" at bounding box center [690, 133] width 4 height 4
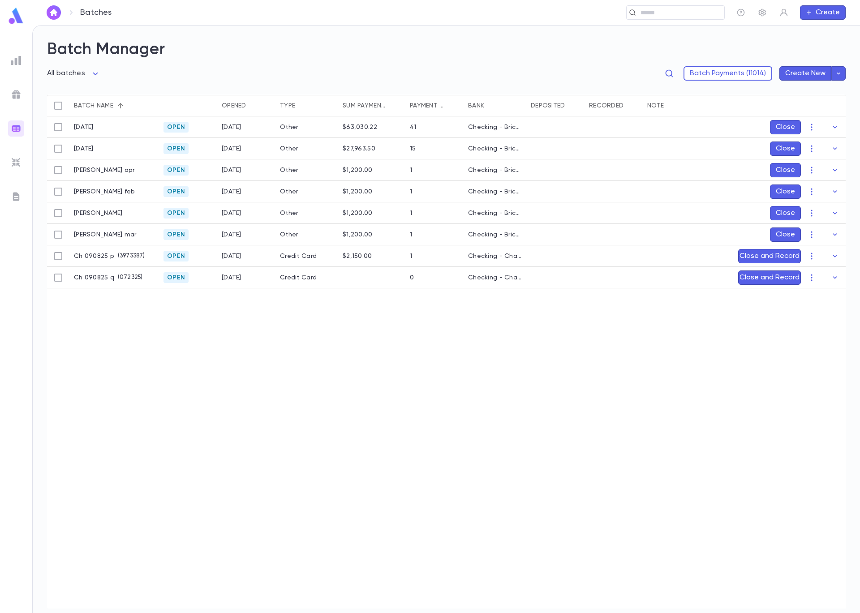
click at [787, 275] on button "Close and Record" at bounding box center [769, 277] width 63 height 14
click at [815, 338] on icon "Choose date, selected date is Sep 8, 2025" at bounding box center [812, 337] width 11 height 11
click at [811, 358] on icon "Previous month" at bounding box center [810, 357] width 3 height 5
click at [809, 357] on icon "Previous month" at bounding box center [811, 358] width 11 height 11
click at [776, 447] on button "23" at bounding box center [774, 446] width 16 height 16
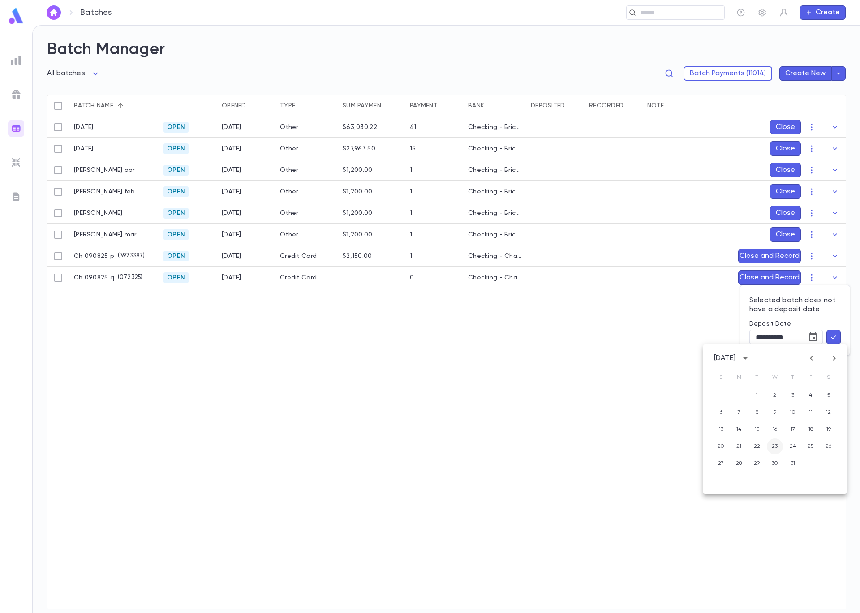
type input "**********"
click at [832, 341] on icon "button" at bounding box center [833, 337] width 8 height 9
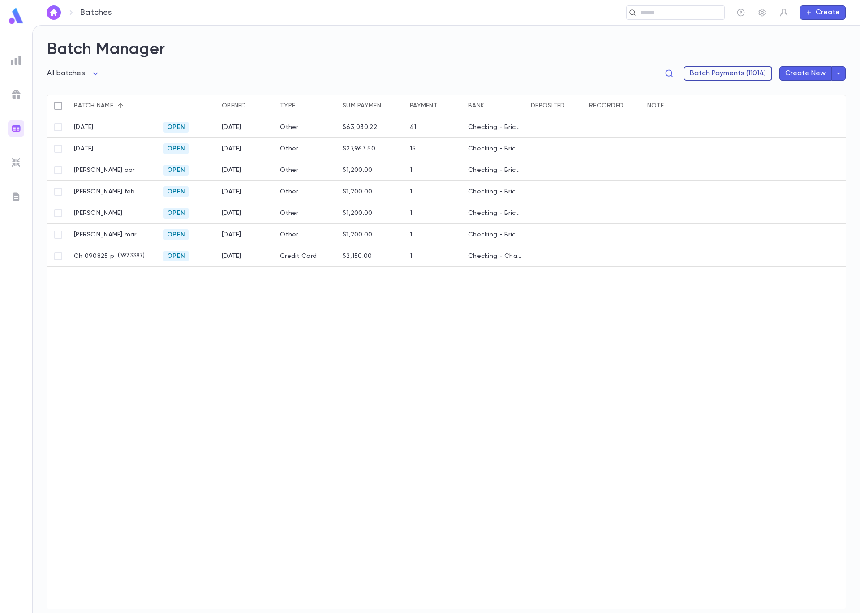
click at [714, 73] on button "Batch Payments (11014)" at bounding box center [727, 73] width 89 height 14
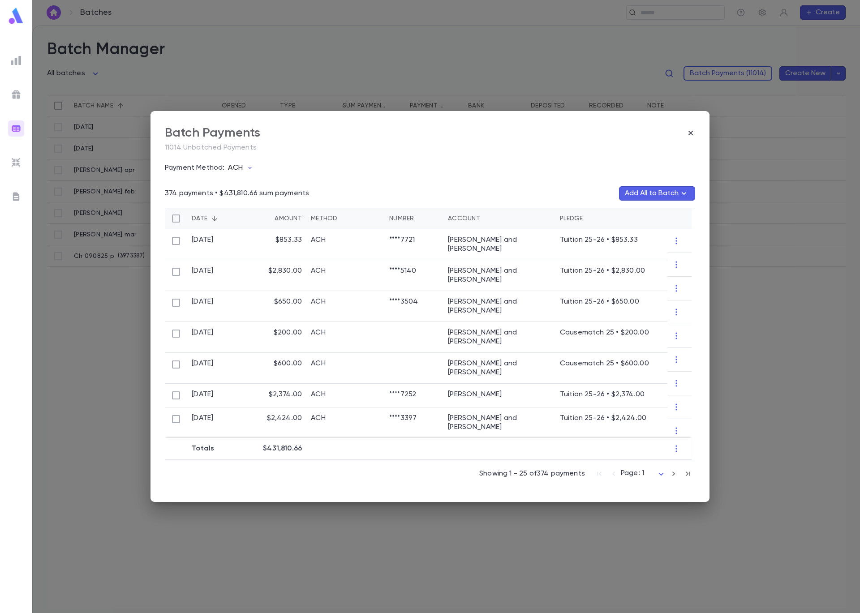
click at [234, 165] on p "ACH" at bounding box center [235, 167] width 14 height 9
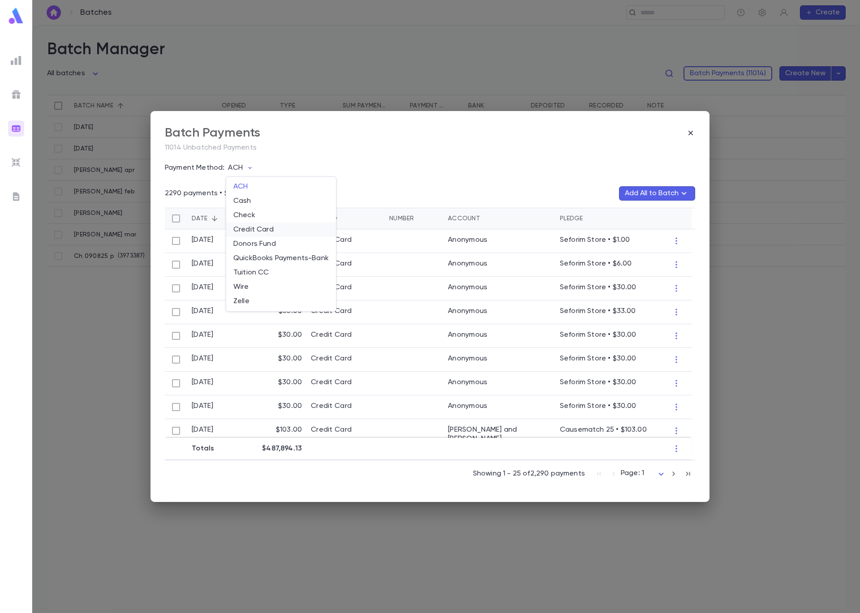
click at [255, 223] on li "Credit Card" at bounding box center [281, 230] width 110 height 14
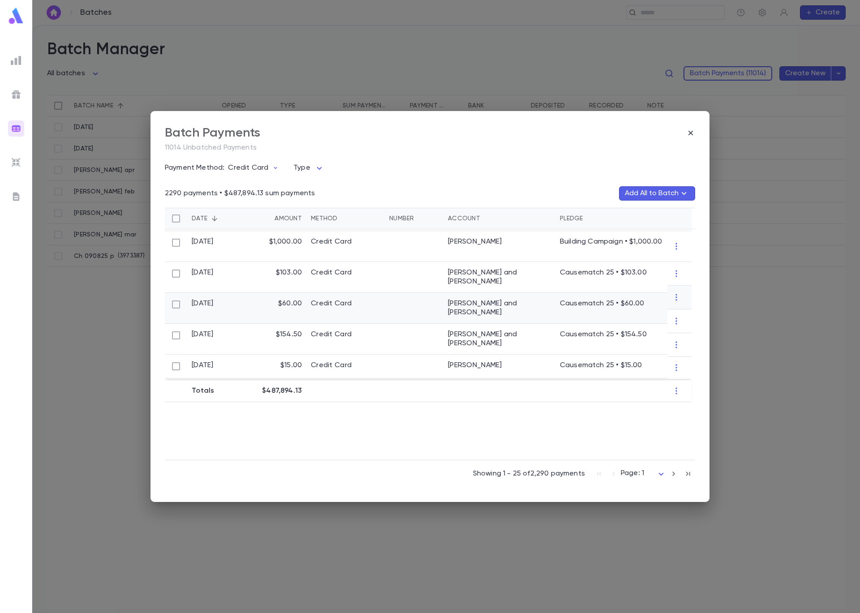
scroll to position [558, 0]
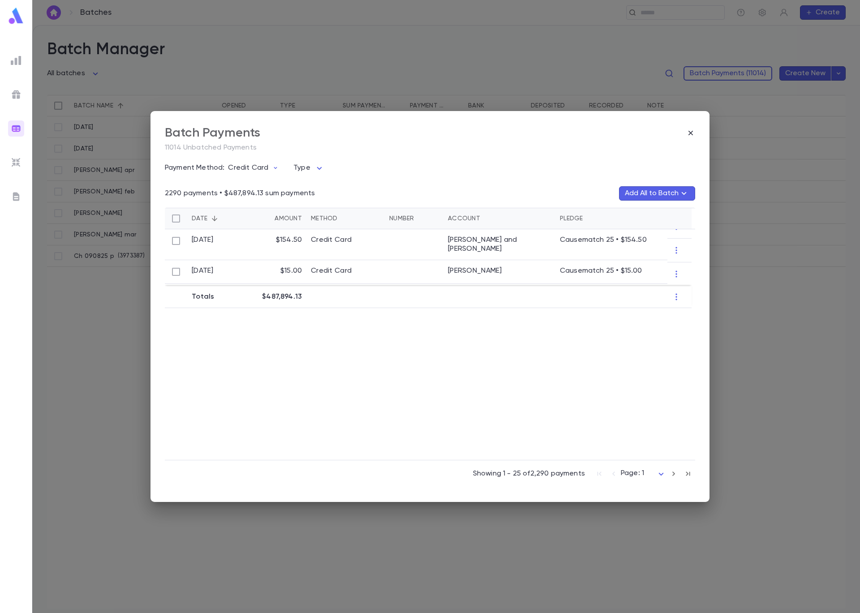
click at [673, 475] on icon "button" at bounding box center [673, 473] width 10 height 11
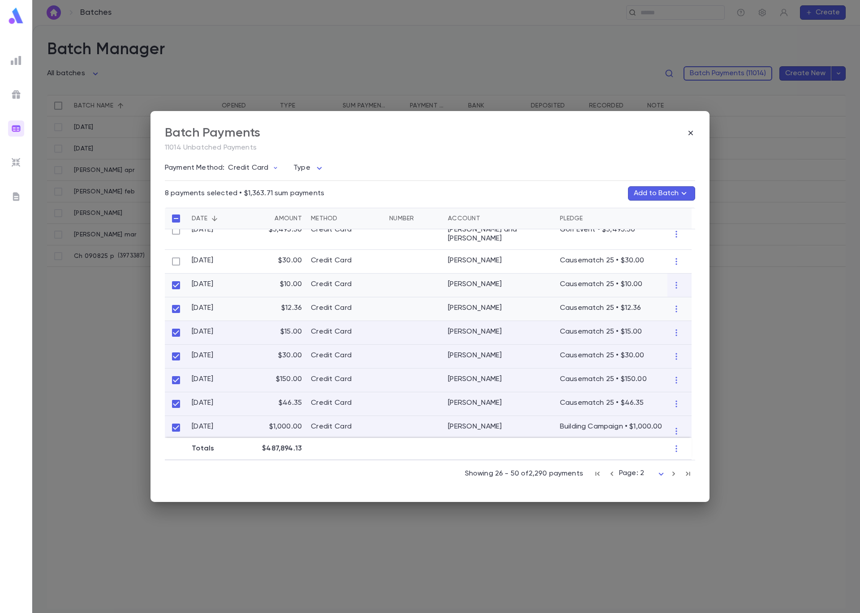
scroll to position [10, 0]
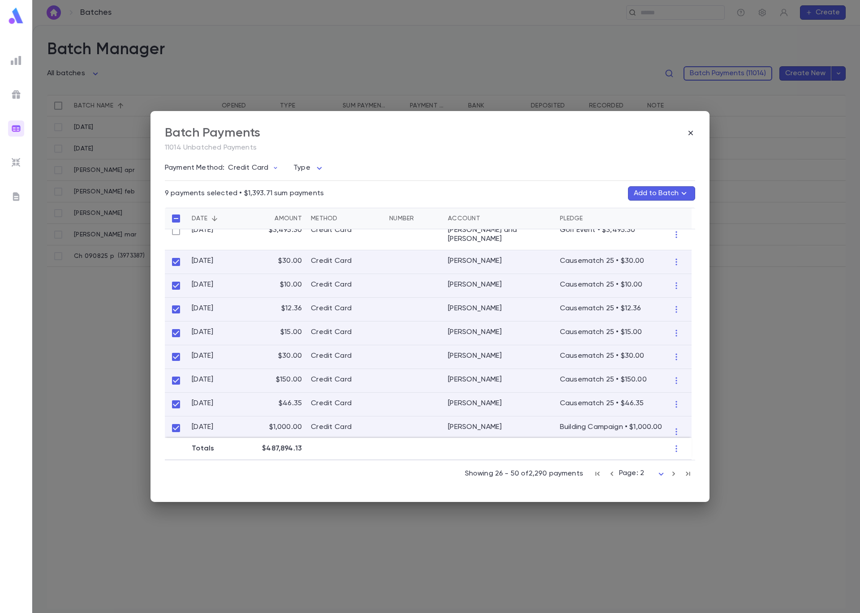
click at [650, 194] on button "Add to Batch" at bounding box center [661, 193] width 67 height 14
click at [645, 256] on button "Create Batch" at bounding box center [643, 257] width 69 height 14
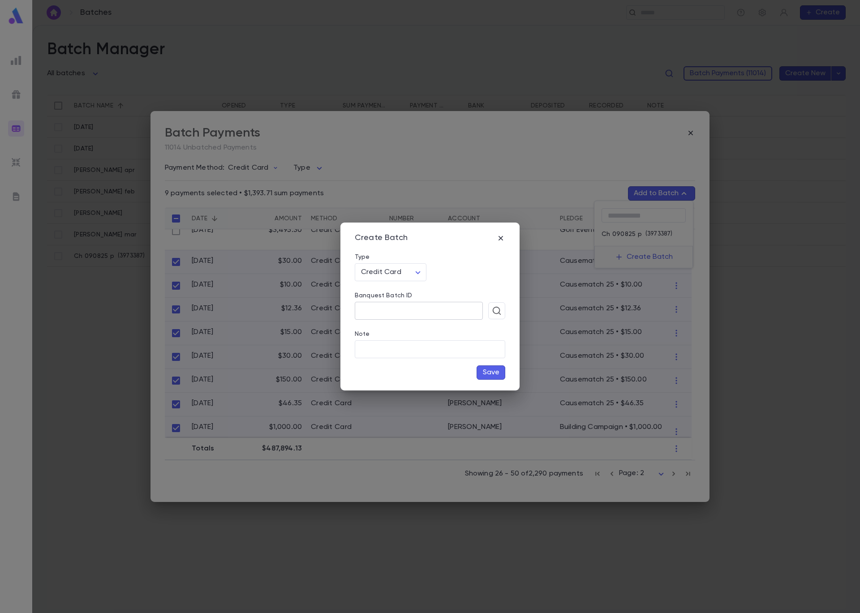
click at [433, 313] on input "Banquest Batch ID" at bounding box center [419, 310] width 128 height 17
type input "*****"
click at [484, 370] on button "Save" at bounding box center [490, 372] width 29 height 14
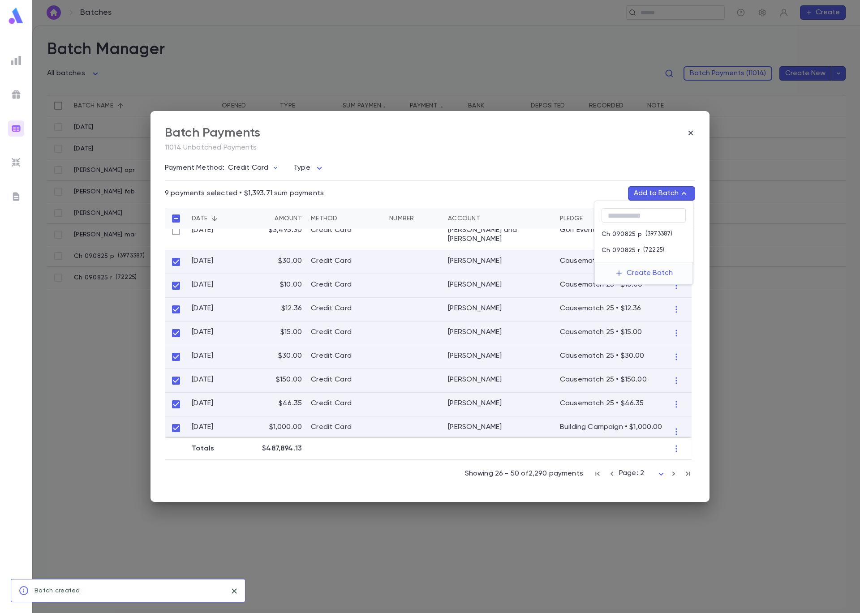
click at [647, 250] on p "( 72225 )" at bounding box center [651, 250] width 25 height 9
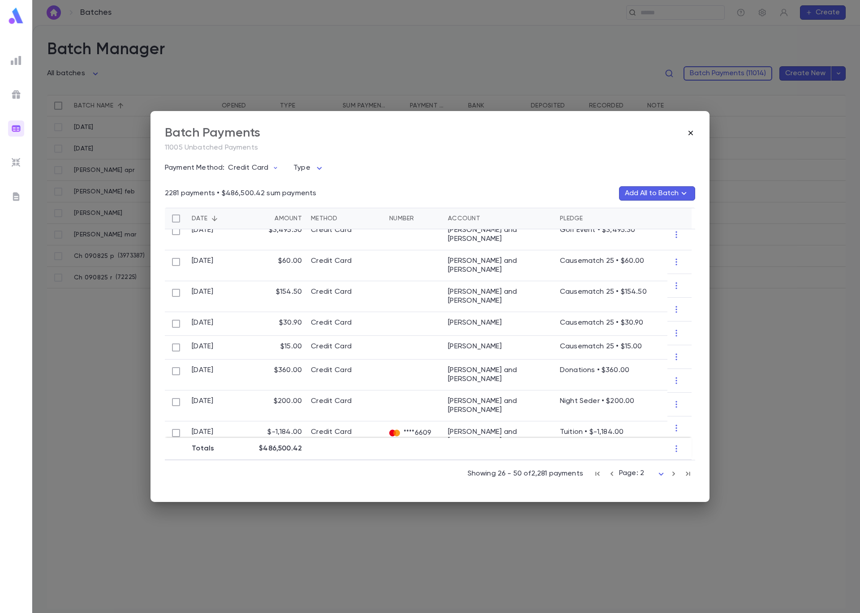
click at [691, 132] on icon "button" at bounding box center [690, 133] width 4 height 4
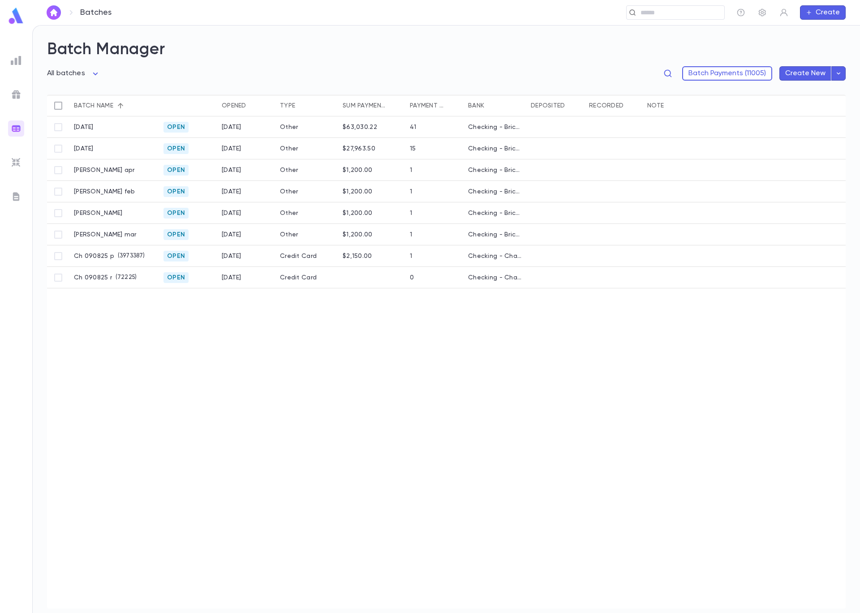
click at [343, 279] on div at bounding box center [371, 277] width 67 height 21
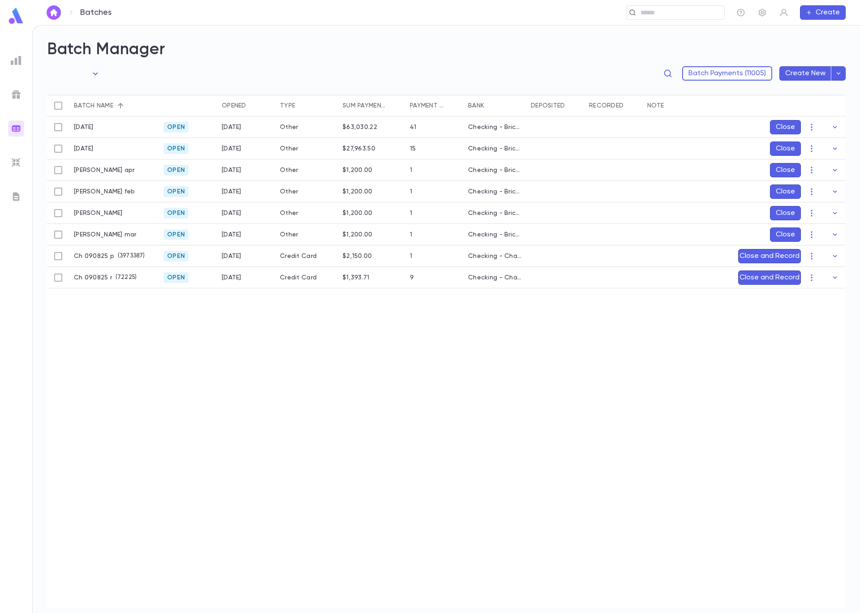
click at [761, 281] on button "Close and Record" at bounding box center [769, 277] width 63 height 14
click at [812, 338] on icon "Choose date, selected date is Sep 8, 2025" at bounding box center [812, 337] width 11 height 11
click at [809, 359] on icon "Previous month" at bounding box center [811, 358] width 11 height 11
click at [808, 359] on icon "Previous month" at bounding box center [811, 358] width 11 height 11
click at [750, 445] on button "22" at bounding box center [757, 446] width 16 height 16
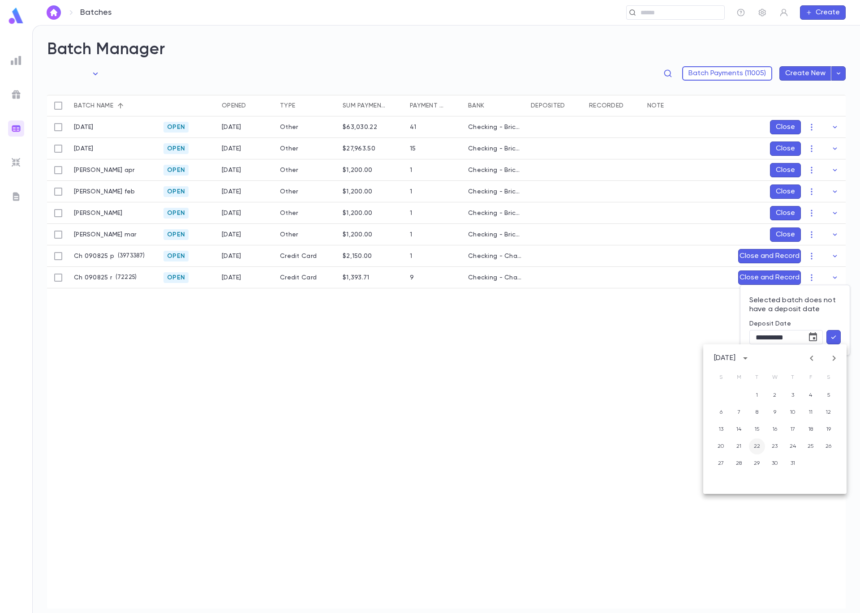
type input "**********"
click at [831, 341] on icon "button" at bounding box center [833, 337] width 8 height 9
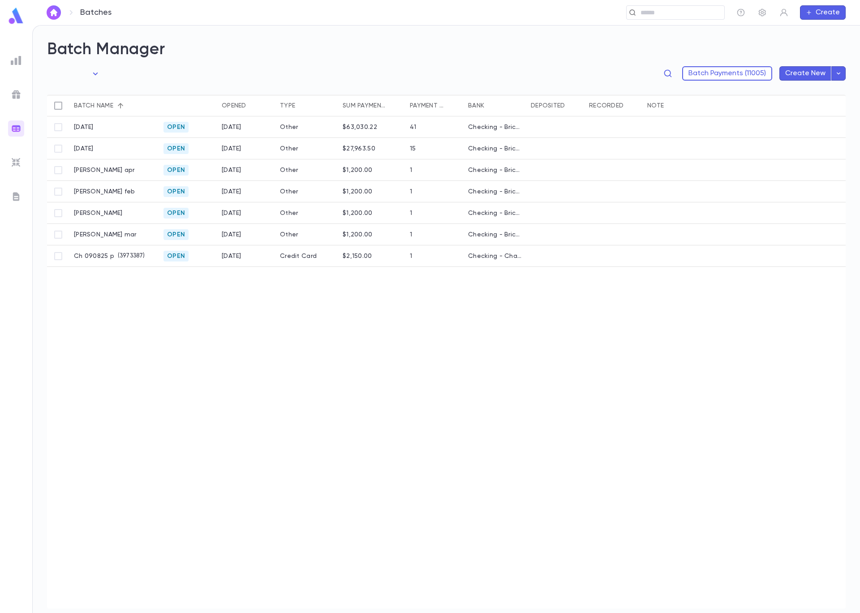
click at [15, 163] on img at bounding box center [16, 162] width 11 height 11
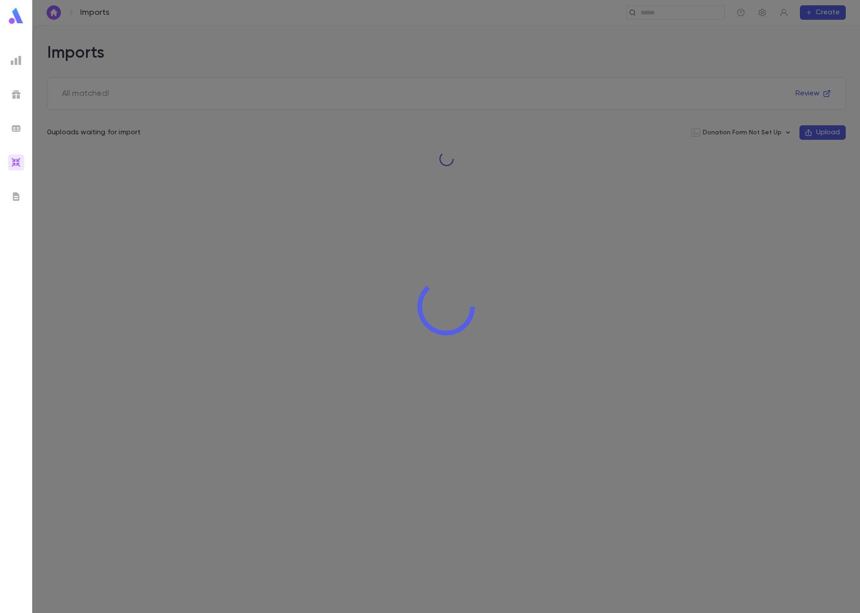
click at [16, 123] on img at bounding box center [16, 128] width 11 height 11
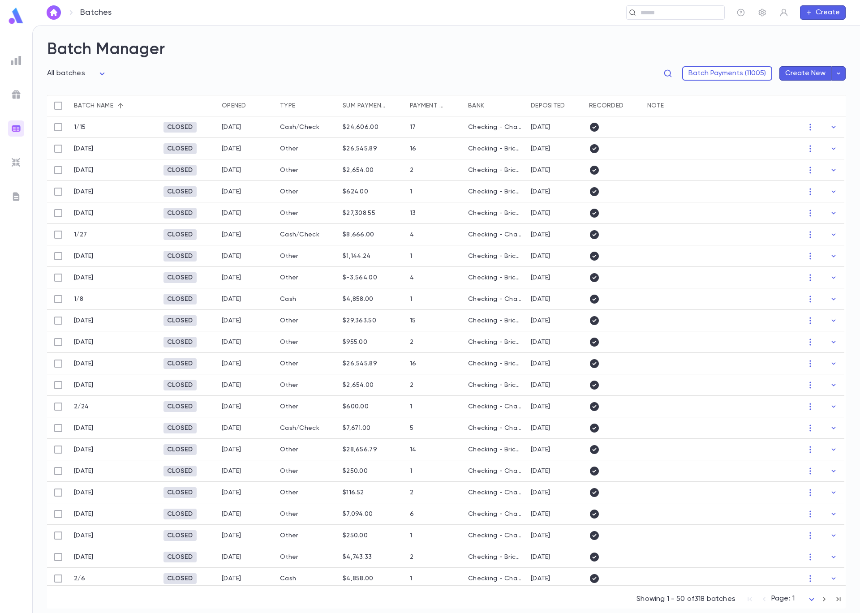
click at [79, 72] on body "Batches ​ Create Batch Manager All batches *** Batch Payments (11005) Create Ne…" at bounding box center [430, 319] width 860 height 588
click at [80, 104] on span "Unrecorded batches" at bounding box center [79, 105] width 71 height 9
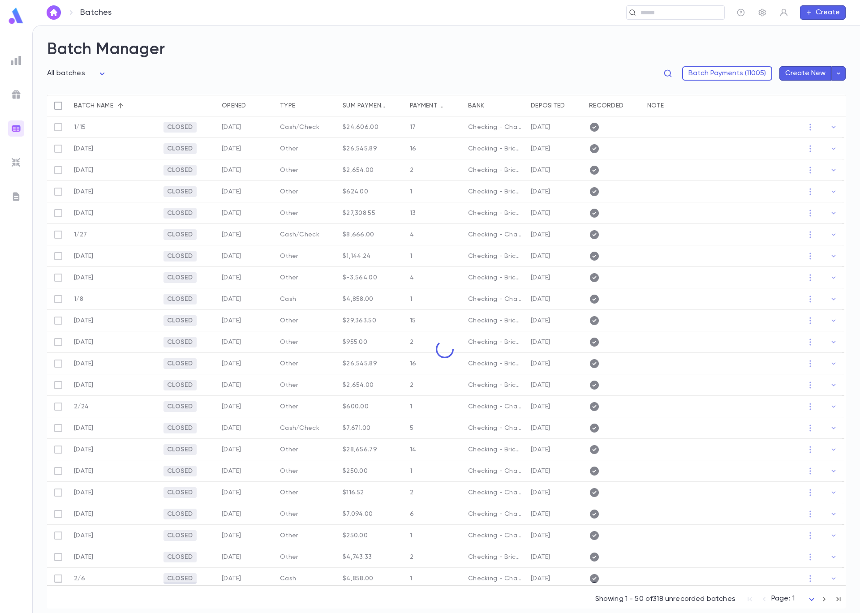
type input "**********"
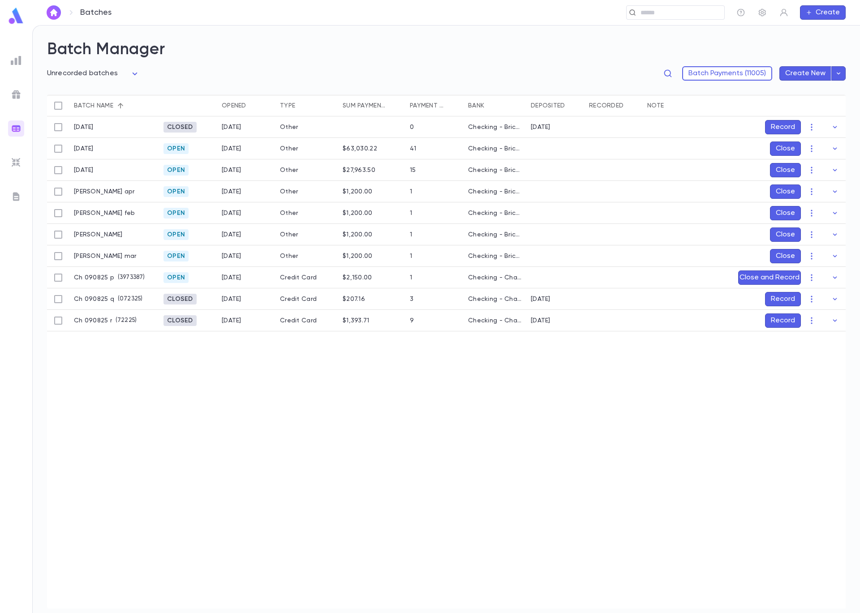
click at [777, 301] on button "Record" at bounding box center [783, 299] width 36 height 14
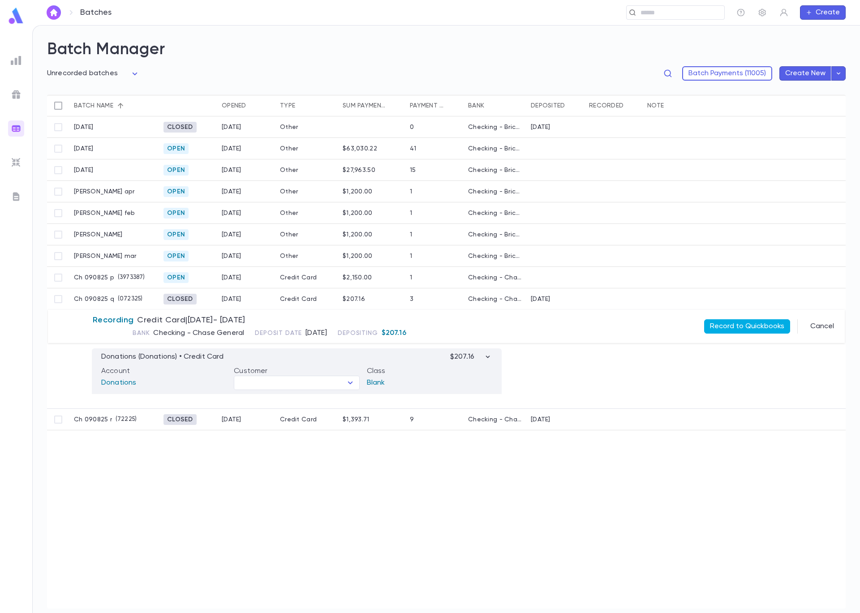
click at [724, 331] on button "Record to Quickbooks" at bounding box center [747, 326] width 86 height 14
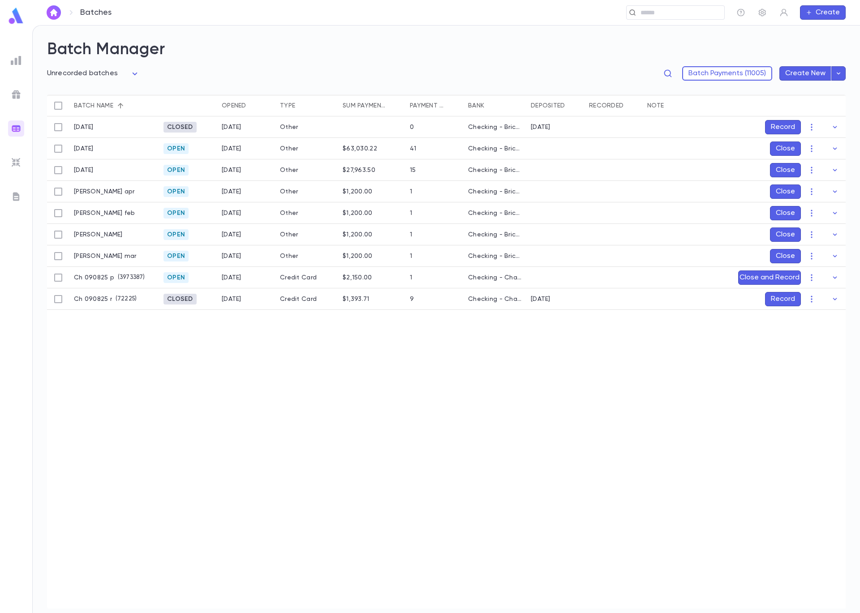
click at [788, 298] on button "Record" at bounding box center [783, 299] width 36 height 14
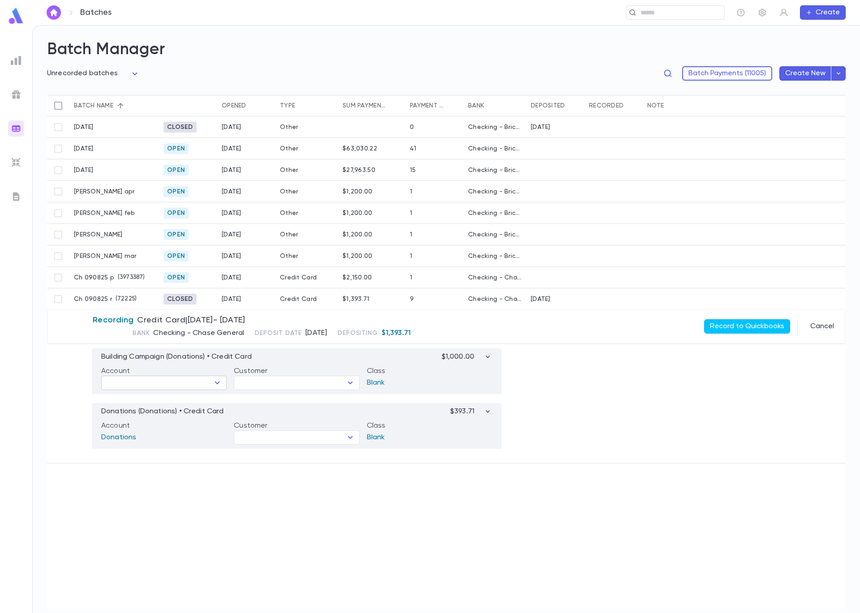
click at [184, 384] on input "text" at bounding box center [156, 383] width 105 height 13
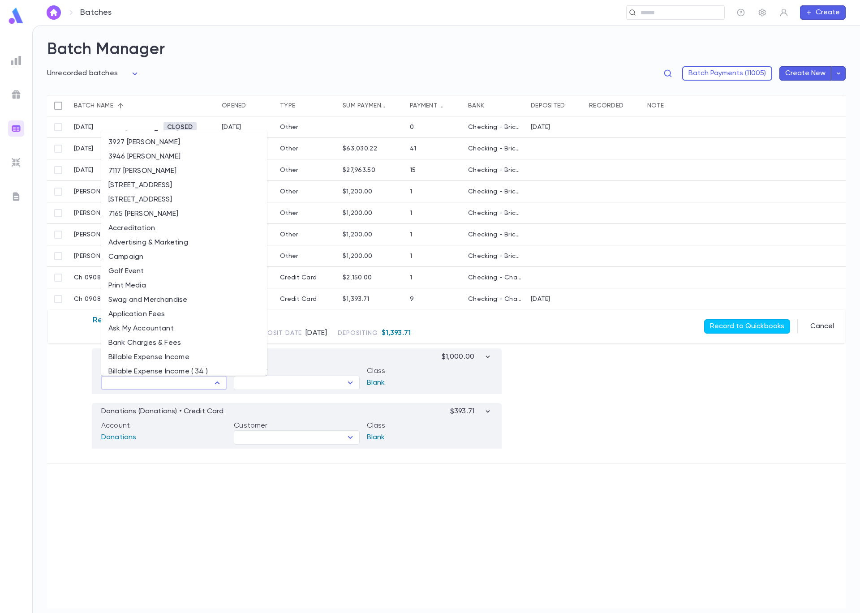
scroll to position [192, 0]
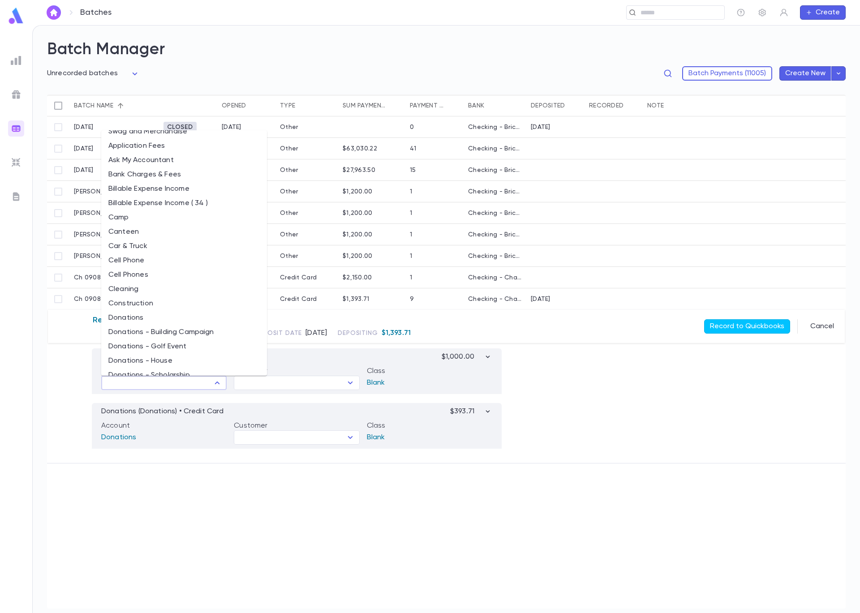
click at [192, 336] on li "Donations - Building Campaign" at bounding box center [184, 332] width 166 height 14
type input "**********"
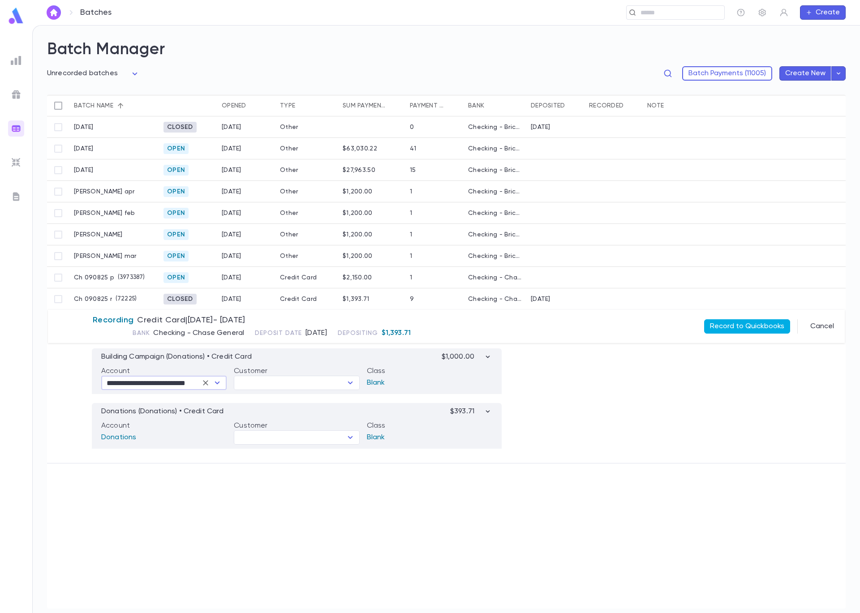
click at [732, 323] on button "Record to Quickbooks" at bounding box center [747, 326] width 86 height 14
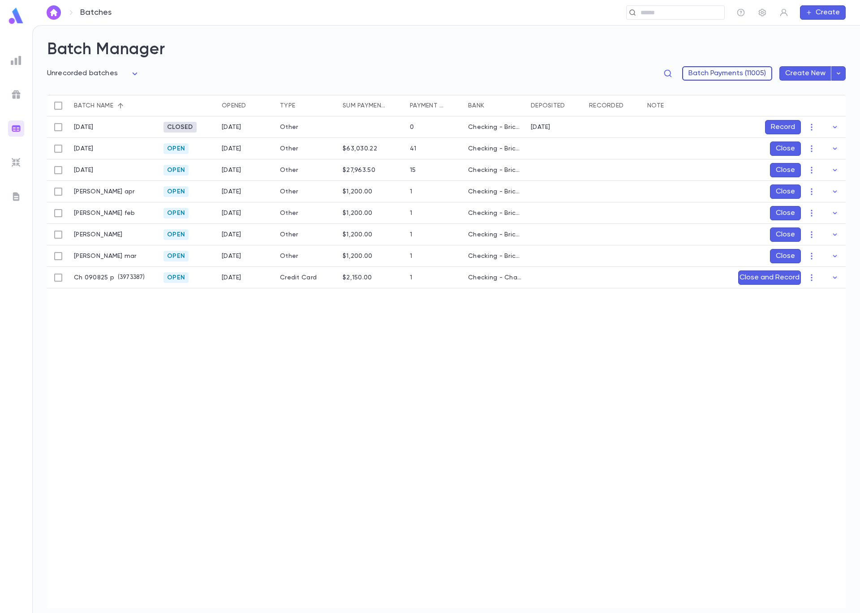
click at [720, 77] on button "Batch Payments (11005)" at bounding box center [727, 73] width 90 height 14
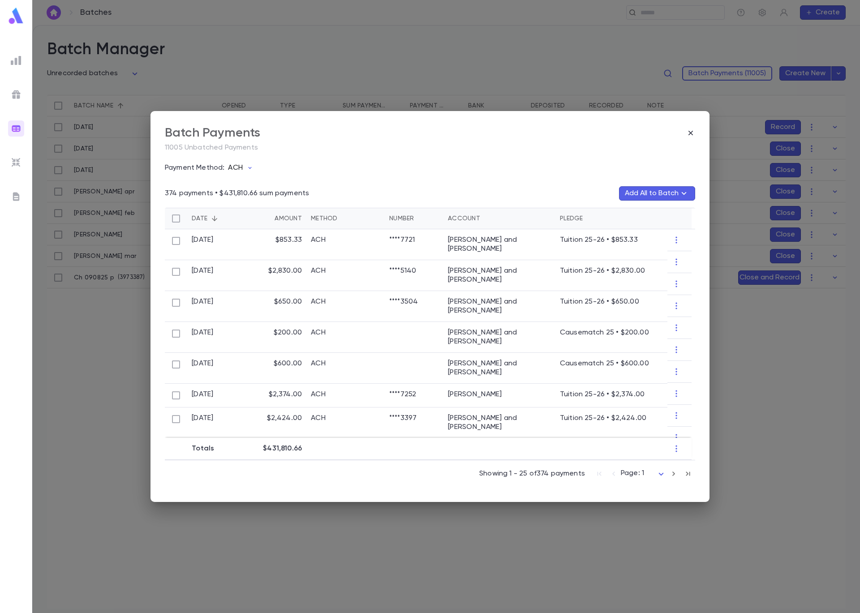
click at [245, 167] on button "ACH" at bounding box center [242, 167] width 36 height 17
click at [257, 227] on li "Credit Card" at bounding box center [281, 230] width 110 height 14
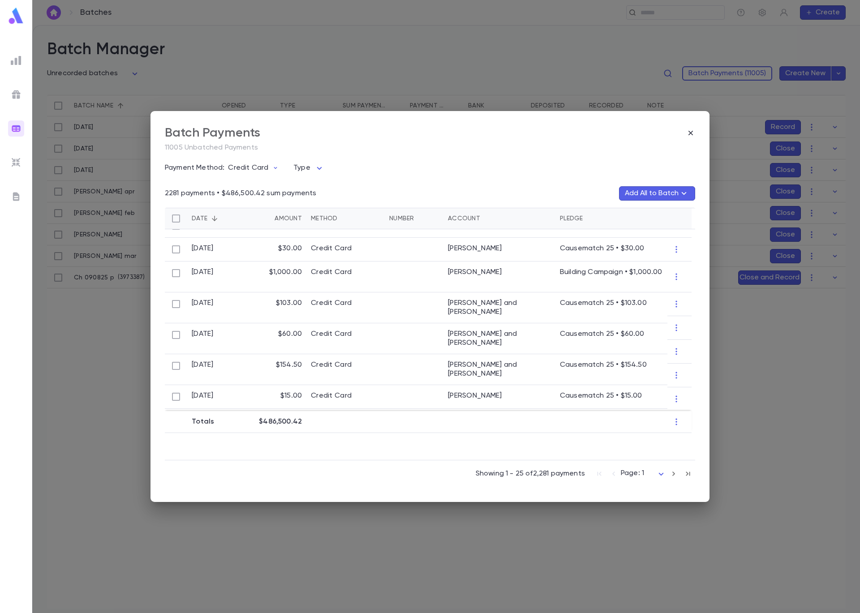
scroll to position [438, 0]
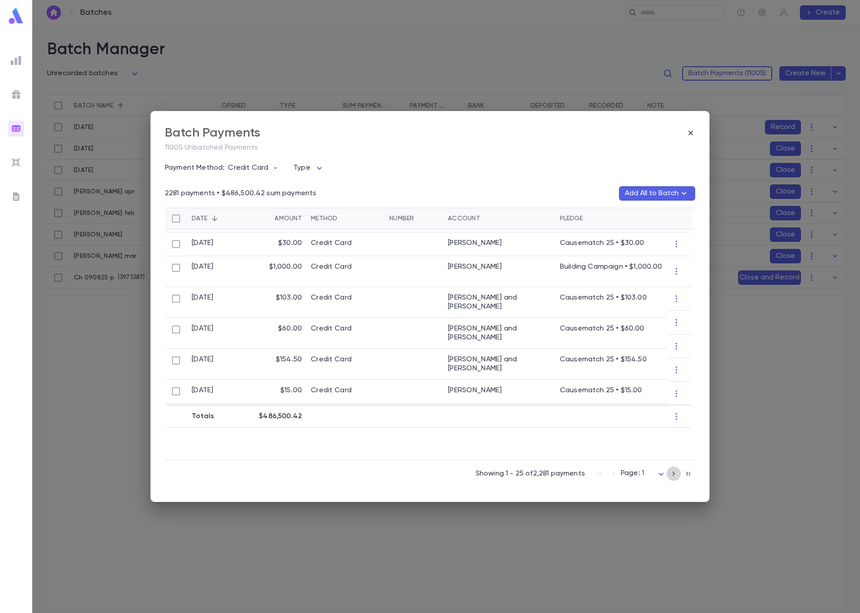
click at [671, 473] on icon "button" at bounding box center [673, 473] width 10 height 11
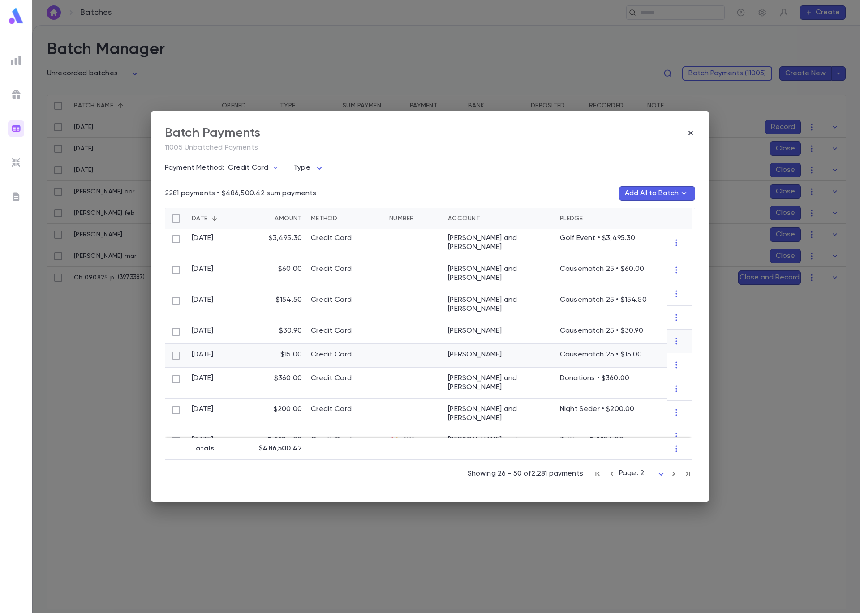
scroll to position [0, 0]
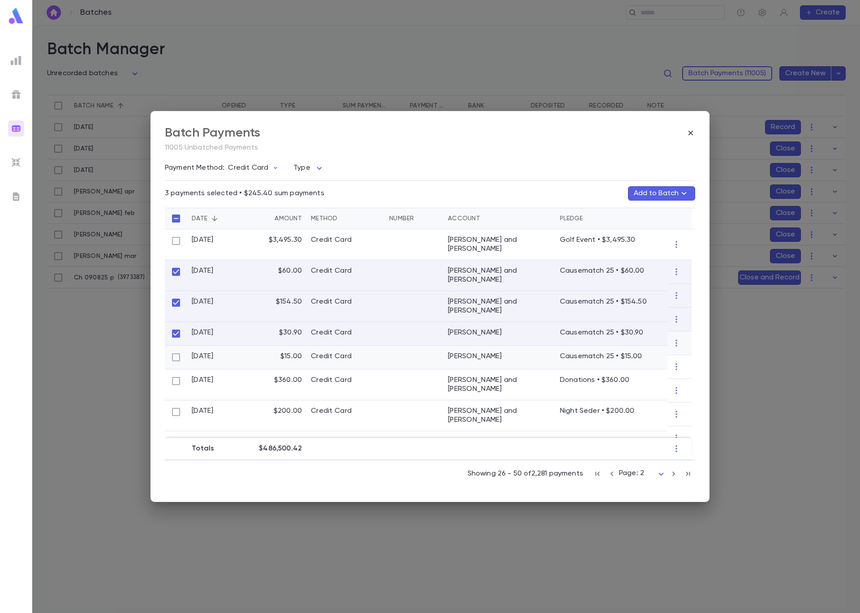
click at [182, 346] on div at bounding box center [176, 358] width 22 height 24
click at [658, 191] on button "Add to Batch" at bounding box center [661, 193] width 67 height 14
click at [669, 257] on button "Create Batch" at bounding box center [643, 257] width 69 height 14
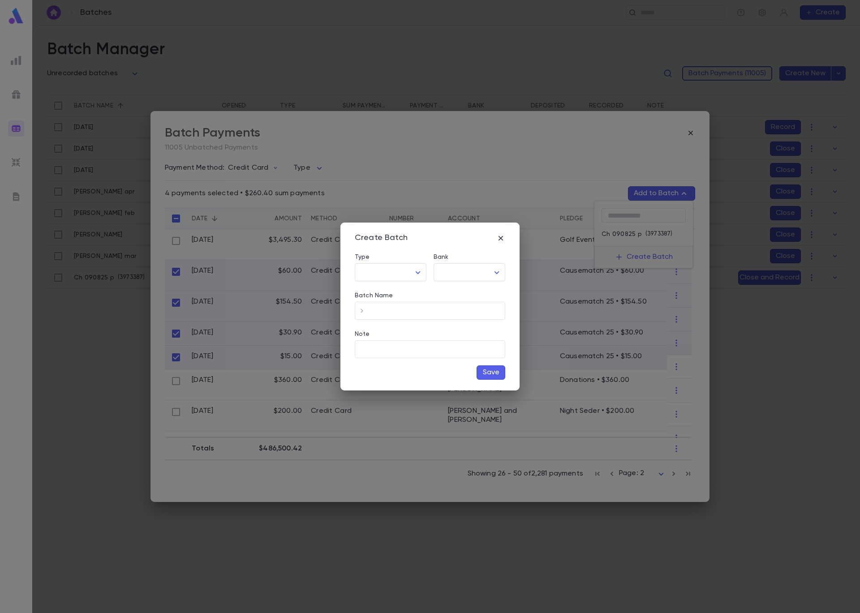
type input "**********"
click at [424, 312] on input "Banquest Batch ID" at bounding box center [419, 310] width 128 height 17
type input "*****"
click at [494, 373] on button "Save" at bounding box center [490, 372] width 29 height 14
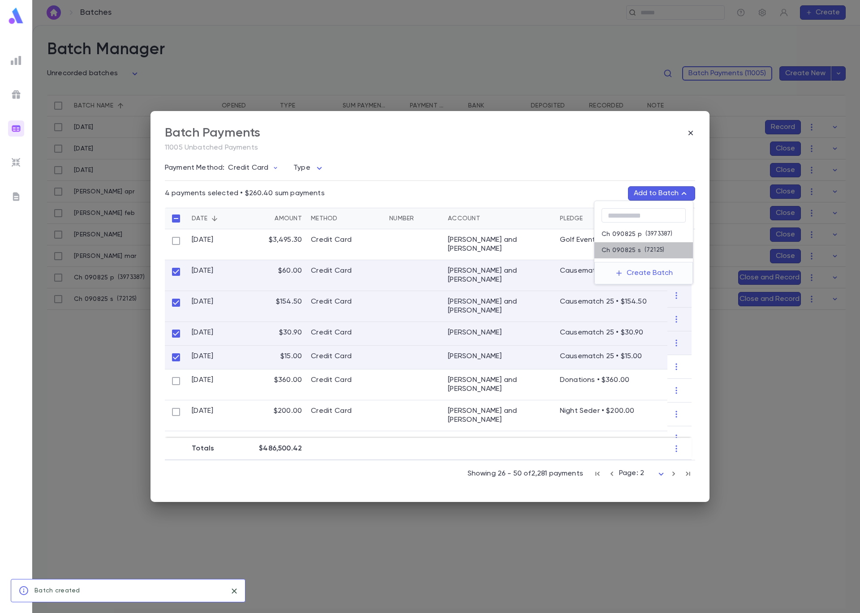
click at [643, 254] on p "( 72125 )" at bounding box center [652, 250] width 23 height 9
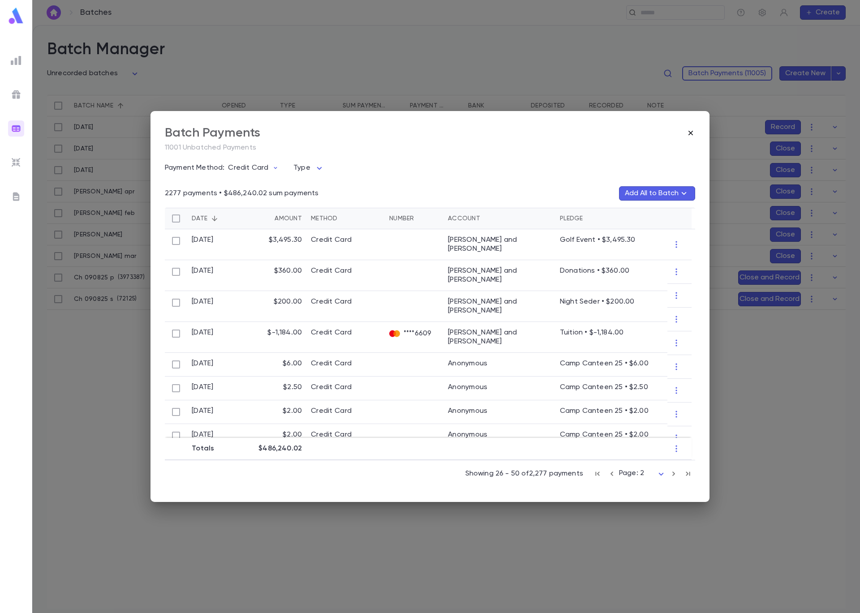
click at [686, 133] on icon "button" at bounding box center [690, 132] width 9 height 9
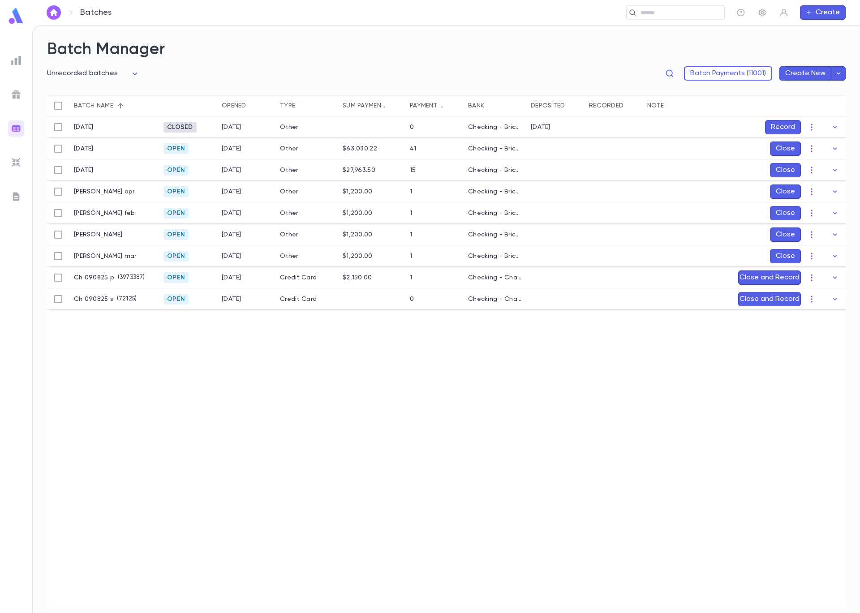
click at [784, 299] on button "Close and Record" at bounding box center [769, 299] width 63 height 14
click at [812, 357] on icon "Choose date, selected date is Sep 8, 2025" at bounding box center [812, 358] width 11 height 11
click at [811, 380] on icon "Previous month" at bounding box center [810, 379] width 3 height 5
click at [736, 465] on button "21" at bounding box center [739, 468] width 16 height 16
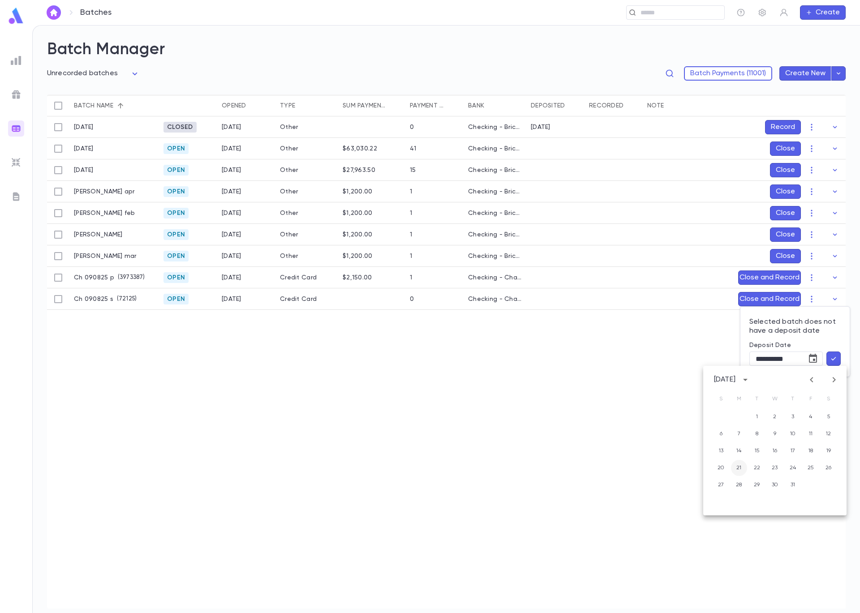
type input "**********"
click at [831, 362] on icon "button" at bounding box center [833, 358] width 8 height 9
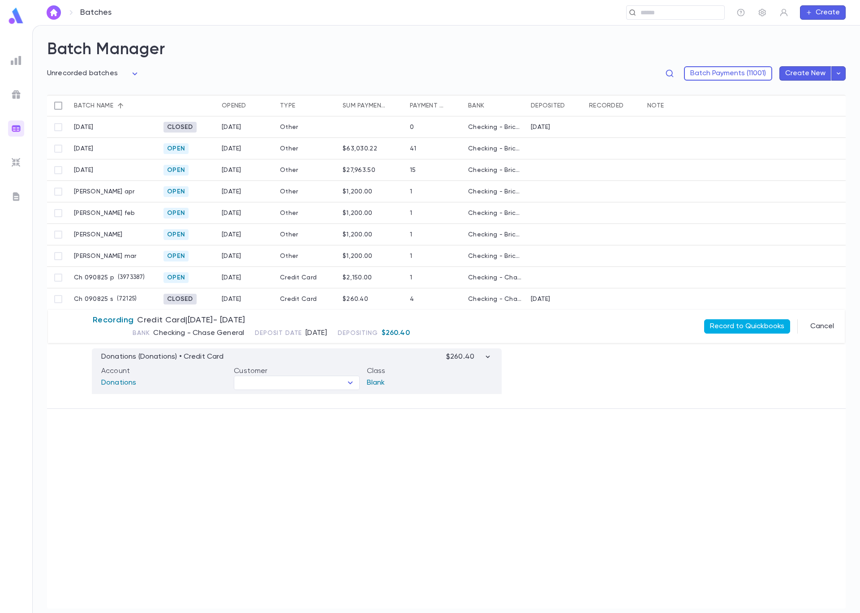
click at [762, 326] on button "Record to Quickbooks" at bounding box center [747, 326] width 86 height 14
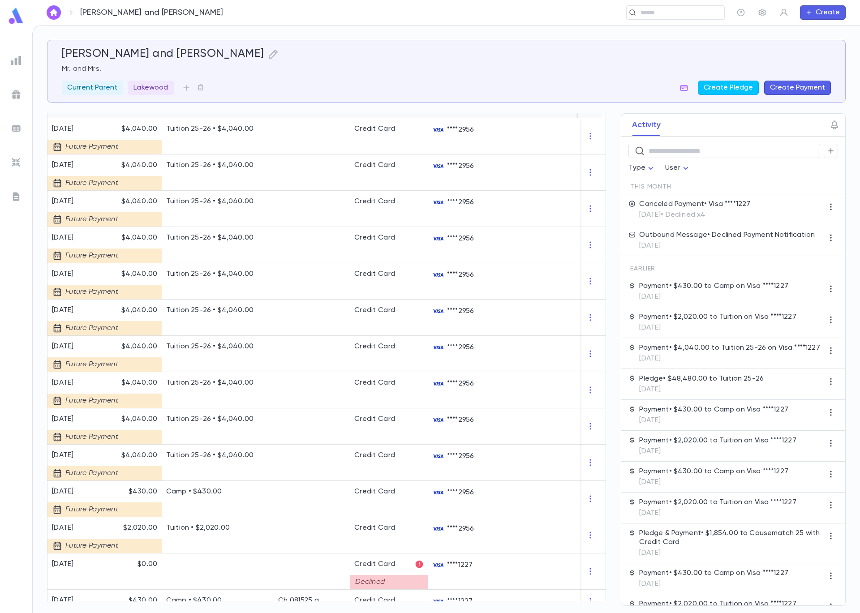
scroll to position [228, 0]
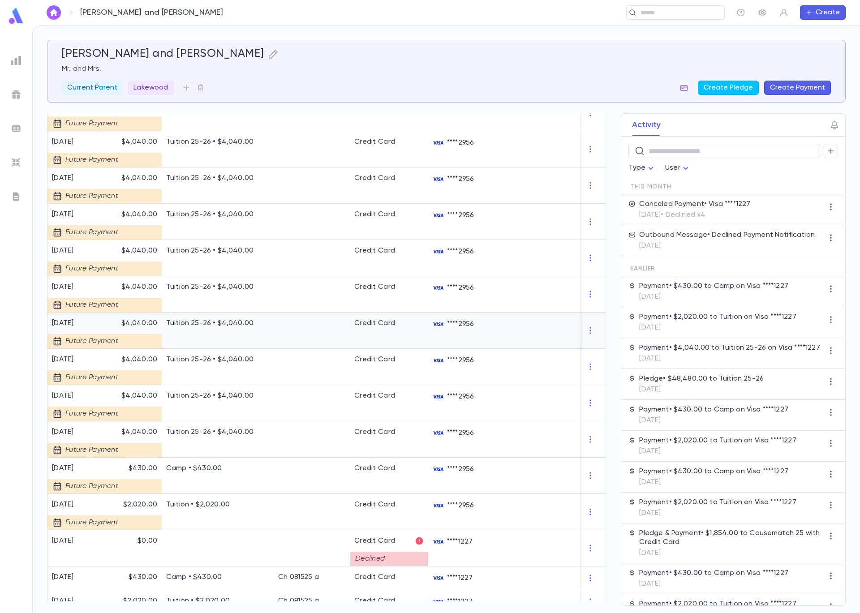
click at [103, 325] on div "[DATE]" at bounding box center [85, 323] width 67 height 9
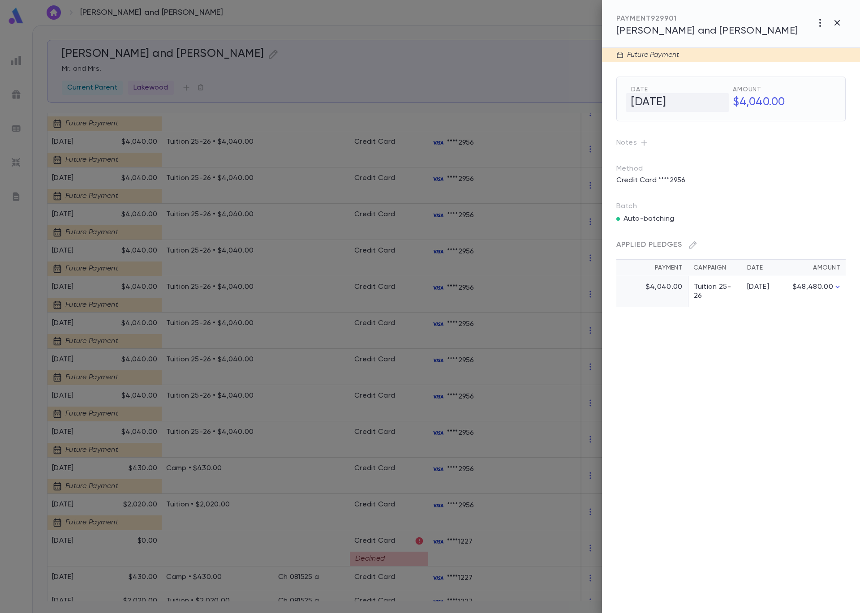
click at [664, 107] on h5 "[DATE]" at bounding box center [676, 102] width 103 height 19
click at [719, 105] on icon "Choose date, selected date is Jan 1, 2026" at bounding box center [719, 102] width 11 height 11
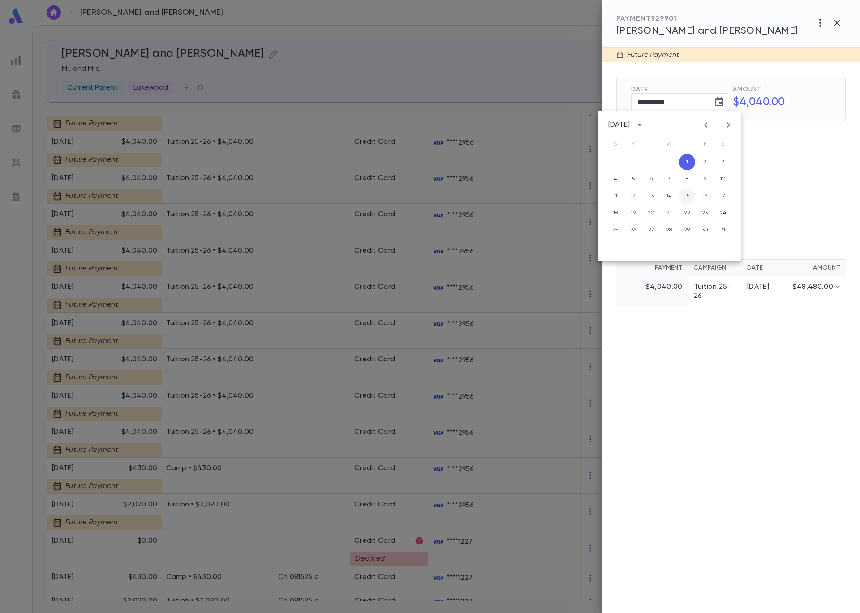
click at [685, 199] on button "15" at bounding box center [687, 196] width 16 height 16
type input "**********"
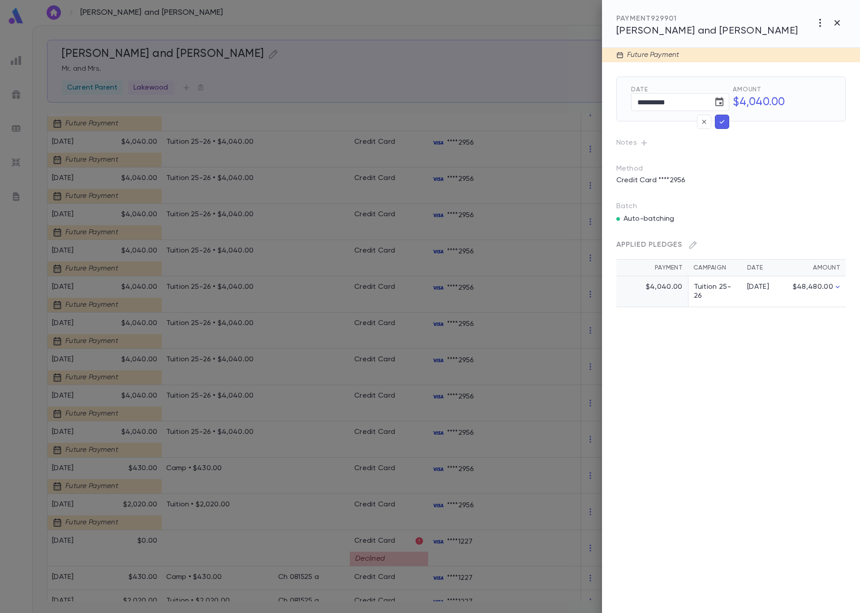
click at [720, 122] on icon "button" at bounding box center [721, 122] width 5 height 4
click at [376, 46] on div at bounding box center [430, 306] width 860 height 613
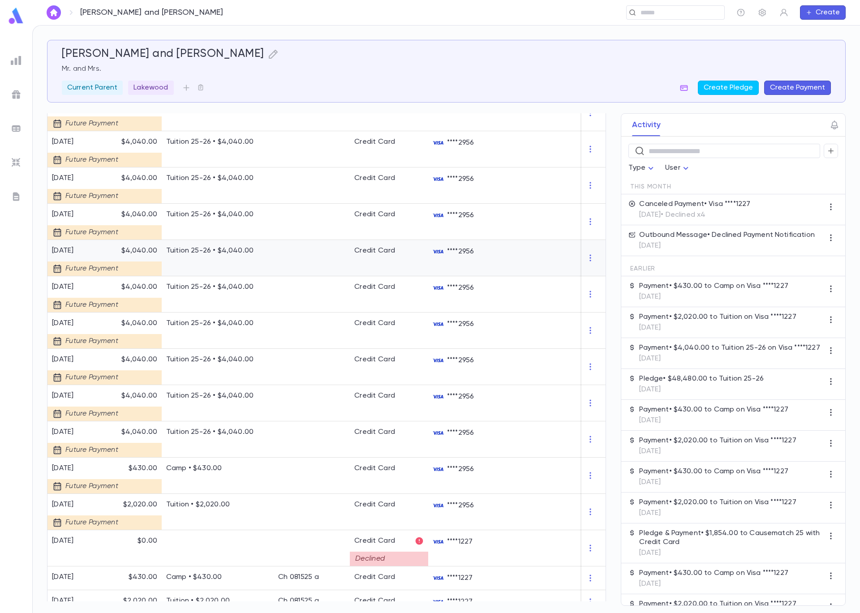
click at [103, 255] on div "Future Payment" at bounding box center [85, 265] width 67 height 21
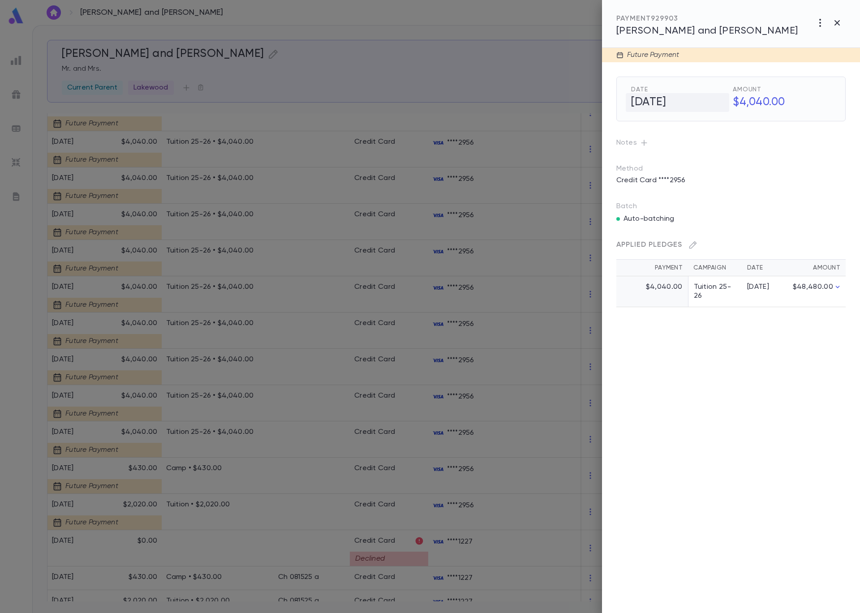
click at [639, 98] on h5 "[DATE]" at bounding box center [676, 102] width 103 height 19
click at [721, 102] on icon "Choose date, selected date is Mar 1, 2026" at bounding box center [719, 102] width 11 height 11
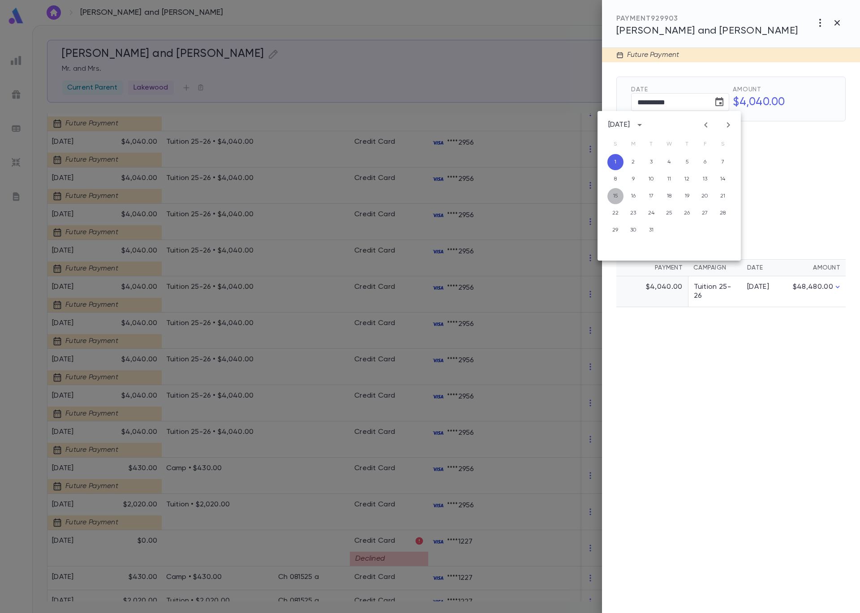
click at [613, 192] on button "15" at bounding box center [615, 196] width 16 height 16
type input "**********"
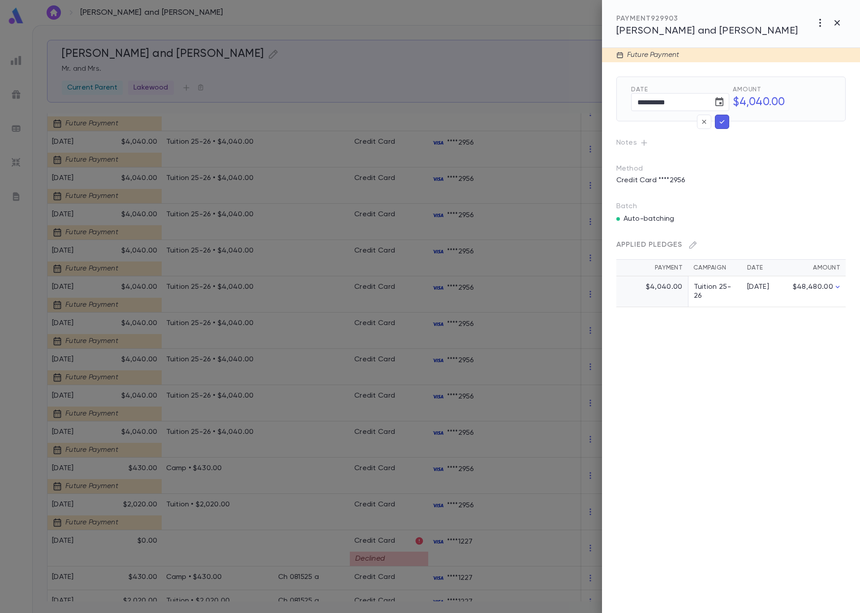
click at [719, 125] on icon "button" at bounding box center [722, 121] width 8 height 9
click at [436, 132] on div at bounding box center [430, 306] width 860 height 613
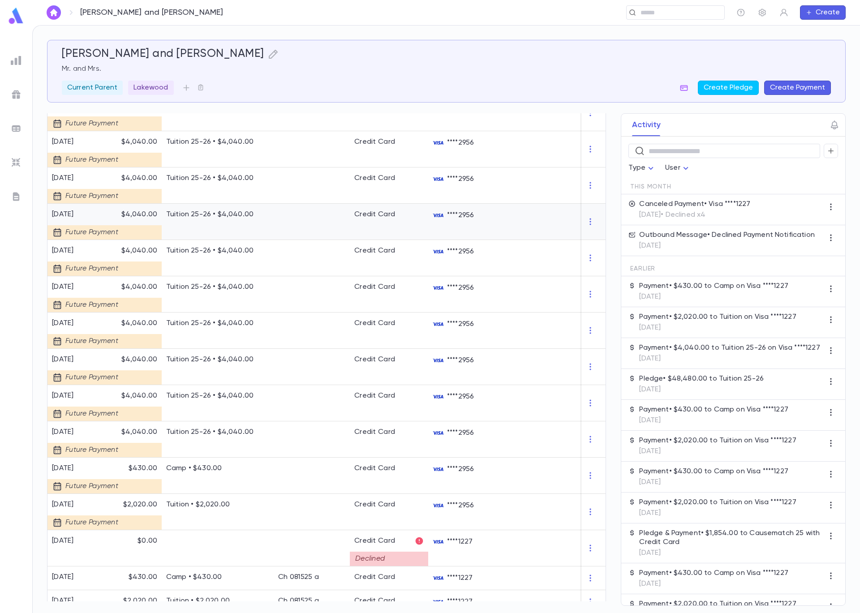
click at [93, 219] on div "Future Payment" at bounding box center [85, 229] width 67 height 21
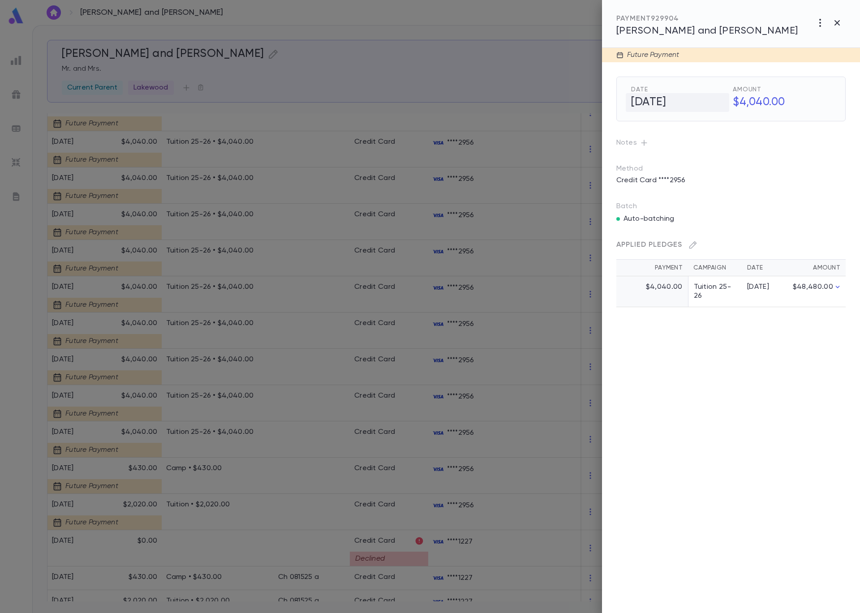
click at [653, 98] on h5 "[DATE]" at bounding box center [676, 102] width 103 height 19
click at [721, 102] on icon "Choose date, selected date is Apr 1, 2026" at bounding box center [719, 102] width 11 height 11
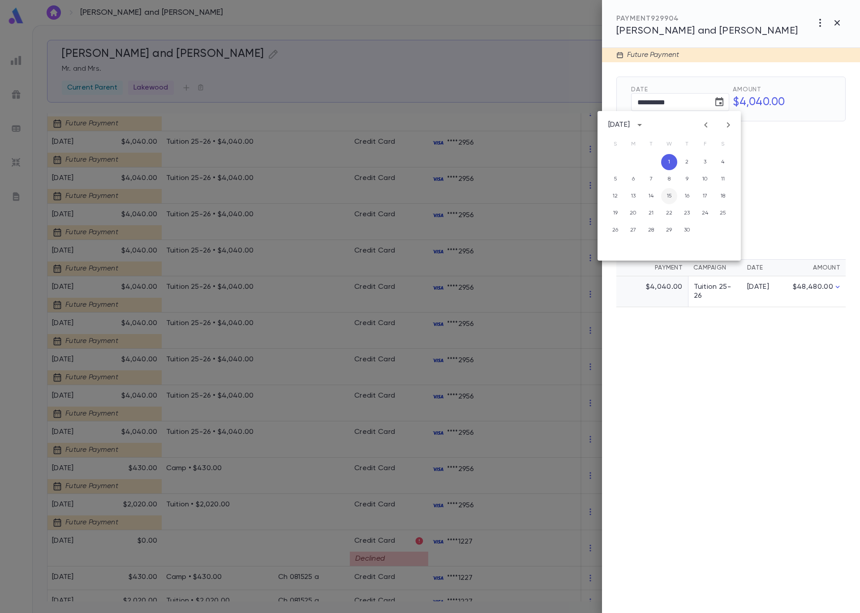
click at [673, 201] on button "15" at bounding box center [669, 196] width 16 height 16
type input "**********"
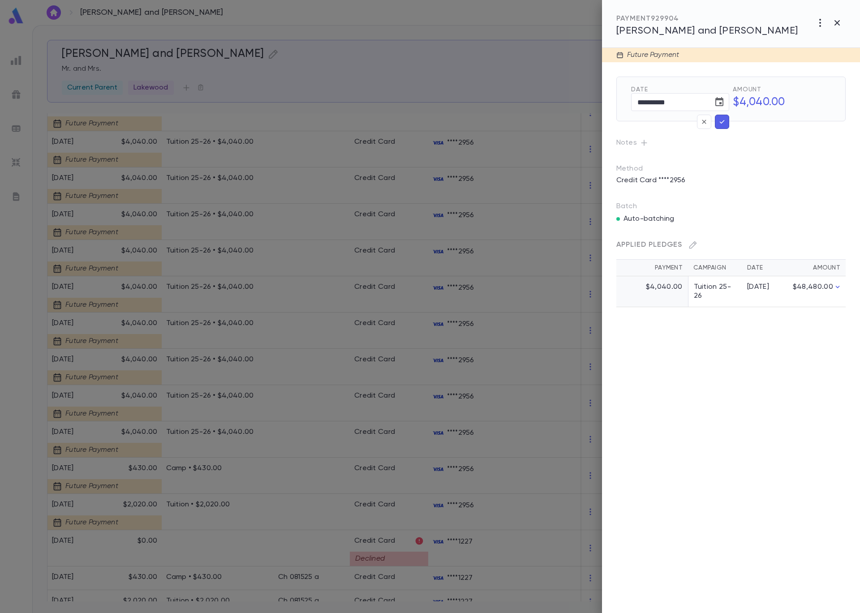
click at [722, 122] on icon "button" at bounding box center [721, 122] width 5 height 4
click at [251, 265] on div at bounding box center [430, 306] width 860 height 613
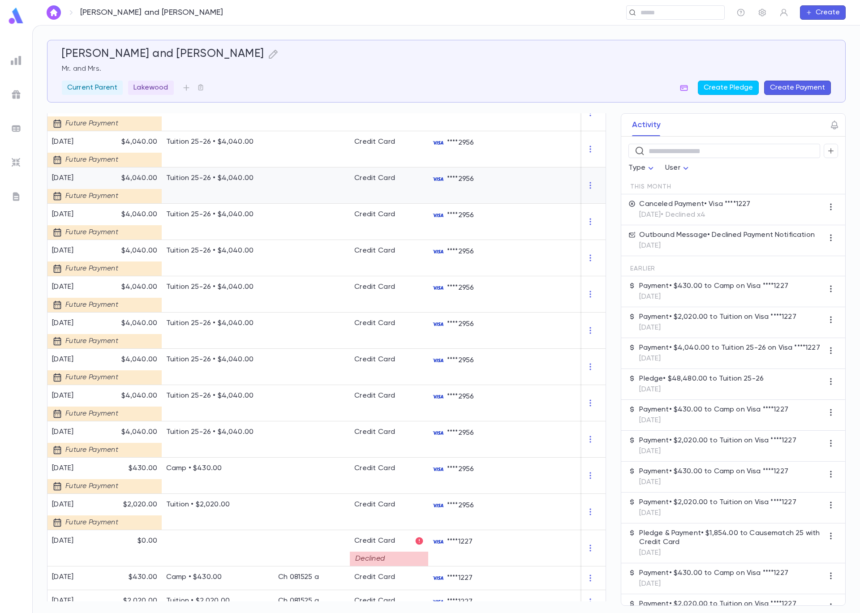
click at [113, 184] on div "Future Payment" at bounding box center [85, 193] width 67 height 21
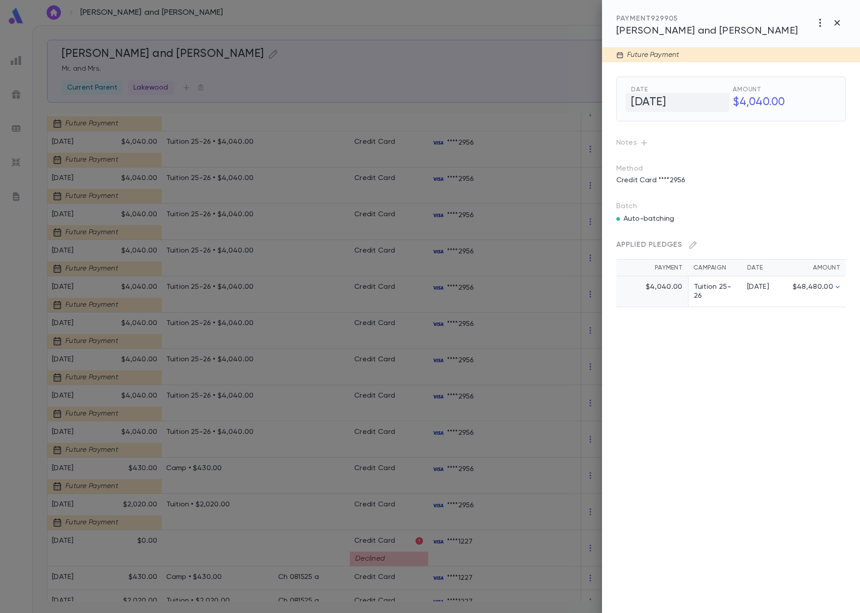
click at [662, 100] on h5 "[DATE]" at bounding box center [676, 102] width 103 height 19
click at [722, 101] on icon "Choose date, selected date is May 1, 2026" at bounding box center [719, 101] width 8 height 9
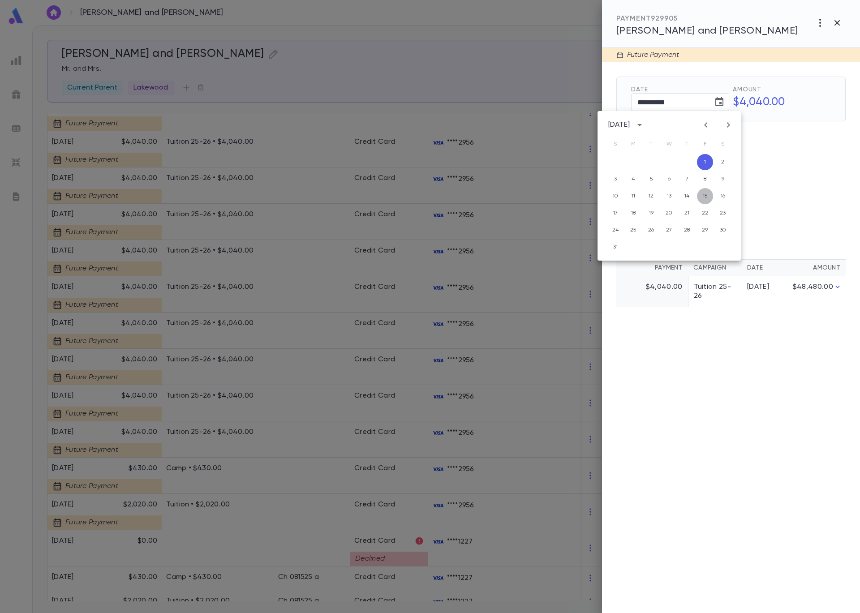
click at [703, 193] on button "15" at bounding box center [705, 196] width 16 height 16
type input "**********"
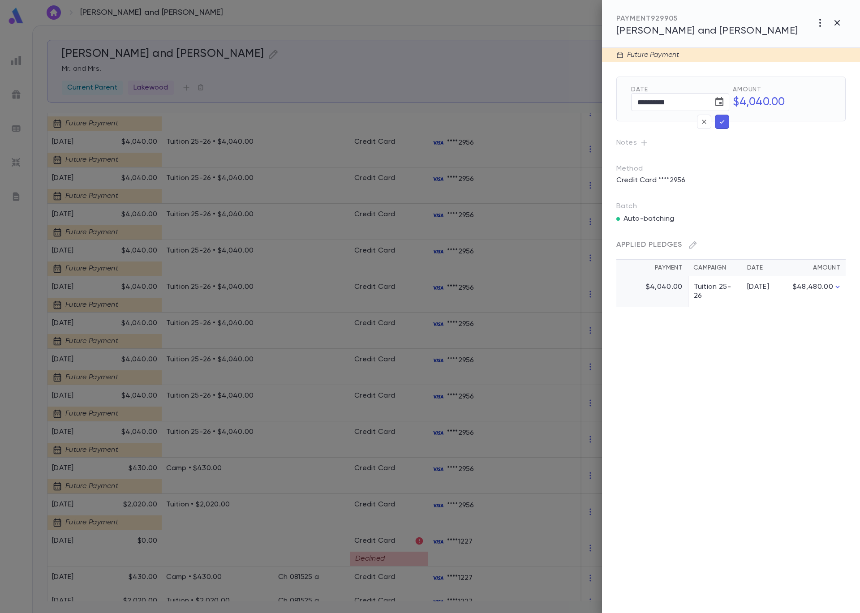
click at [722, 125] on icon "button" at bounding box center [722, 121] width 8 height 9
click at [236, 184] on div at bounding box center [430, 306] width 860 height 613
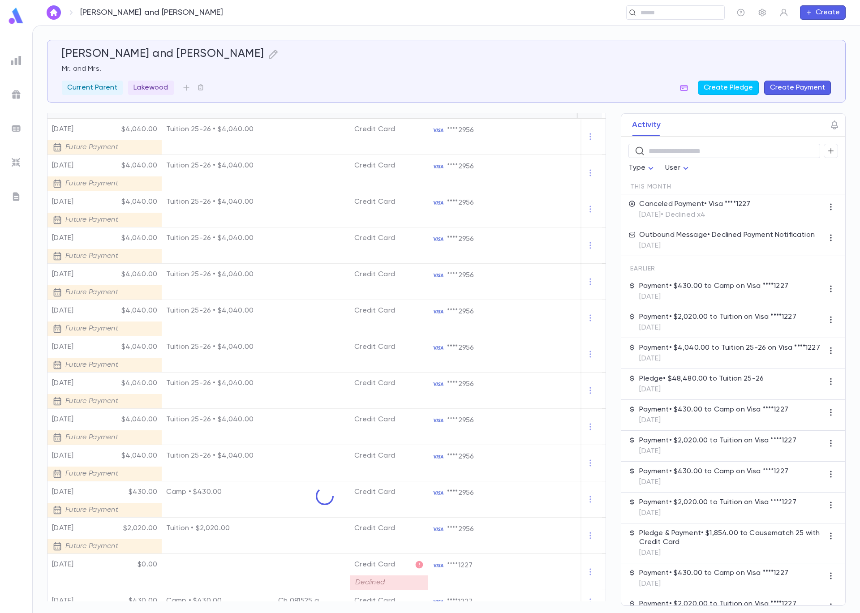
scroll to position [153, 0]
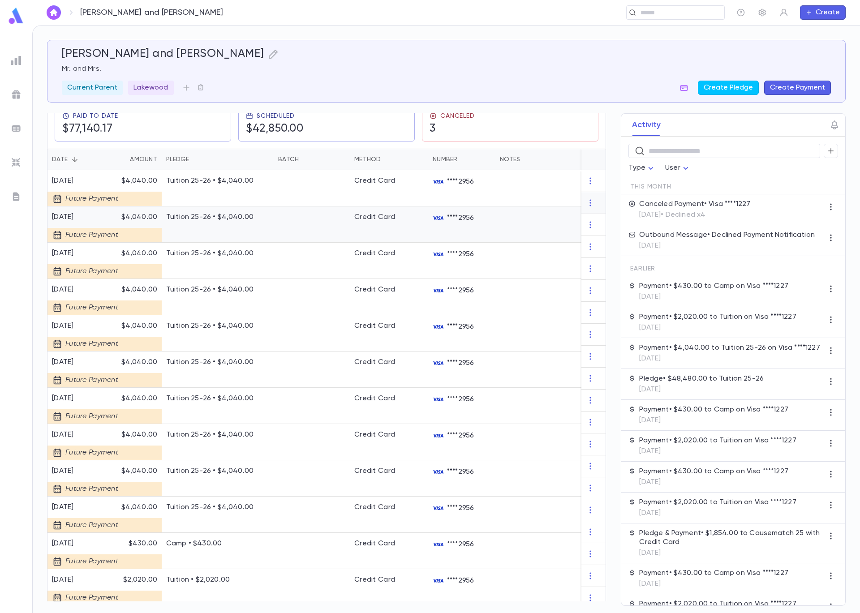
click at [127, 226] on div at bounding box center [134, 232] width 45 height 21
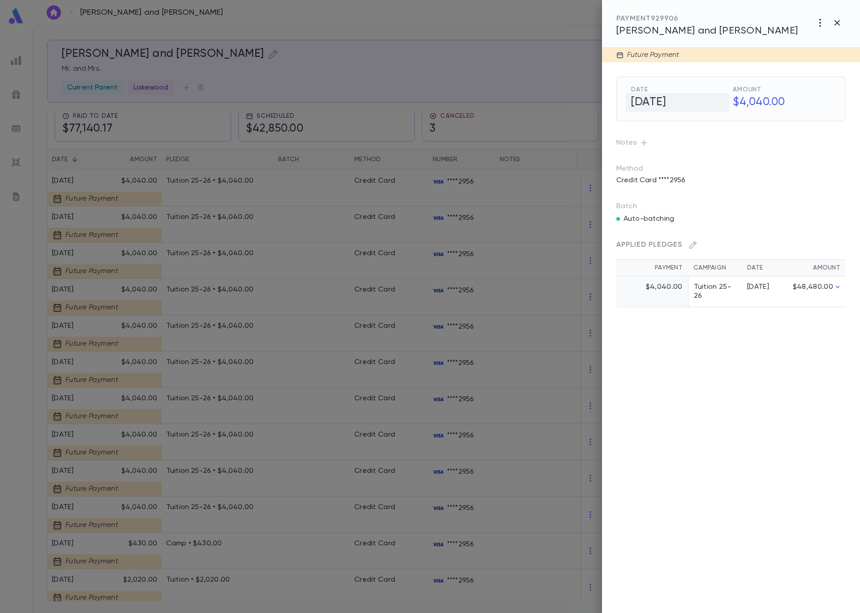
click at [659, 102] on h5 "[DATE]" at bounding box center [676, 102] width 103 height 19
click at [721, 101] on icon "Choose date, selected date is Jun 1, 2026" at bounding box center [719, 102] width 11 height 11
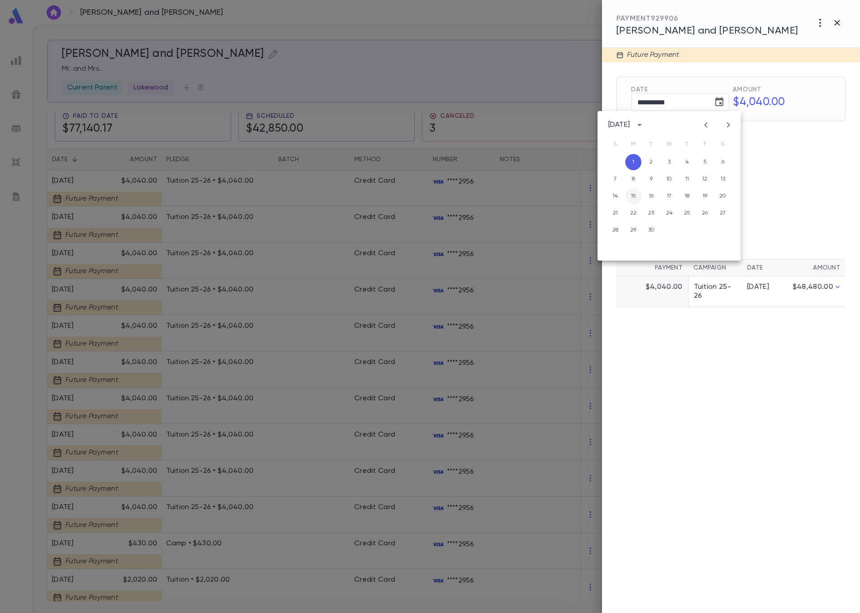
click at [633, 195] on button "15" at bounding box center [633, 196] width 16 height 16
type input "**********"
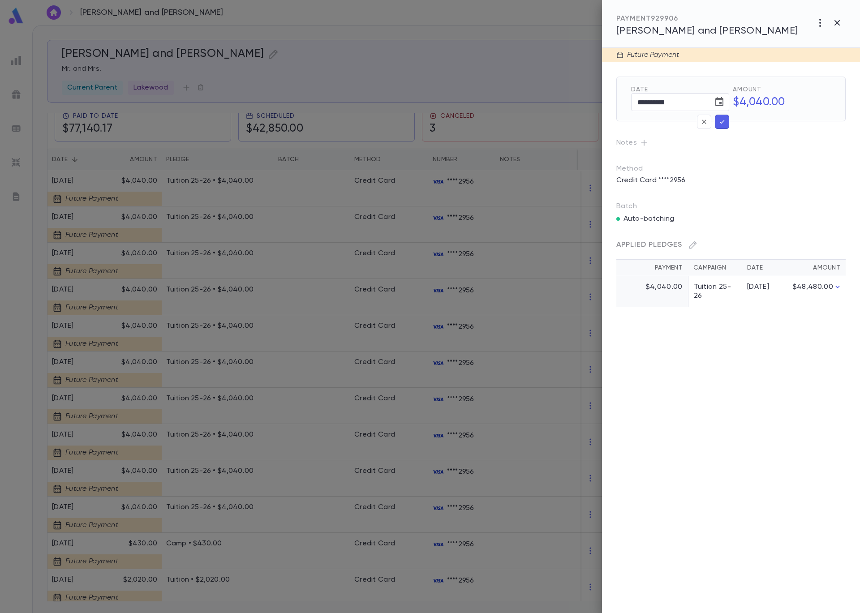
click at [722, 121] on icon "button" at bounding box center [722, 121] width 8 height 9
click at [208, 236] on div at bounding box center [430, 306] width 860 height 613
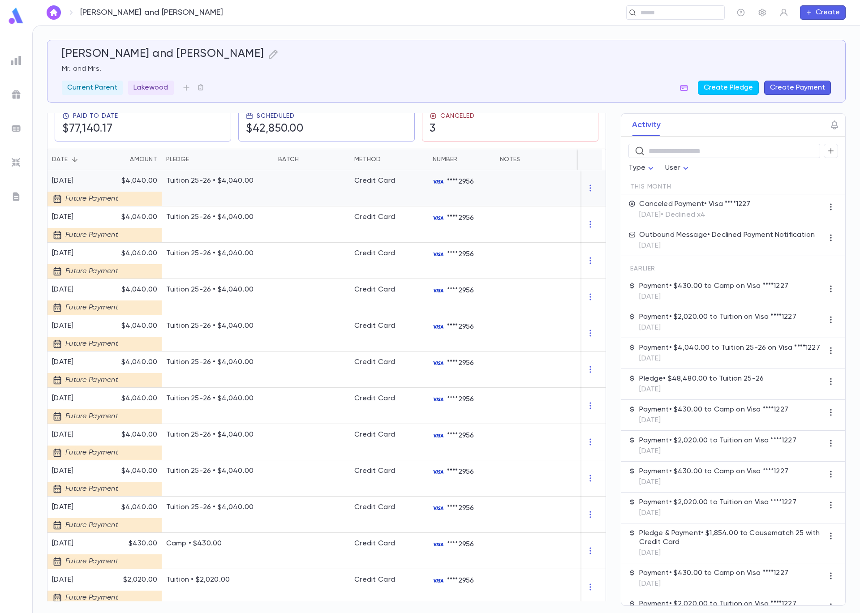
click at [80, 188] on div "Future Payment" at bounding box center [85, 195] width 67 height 21
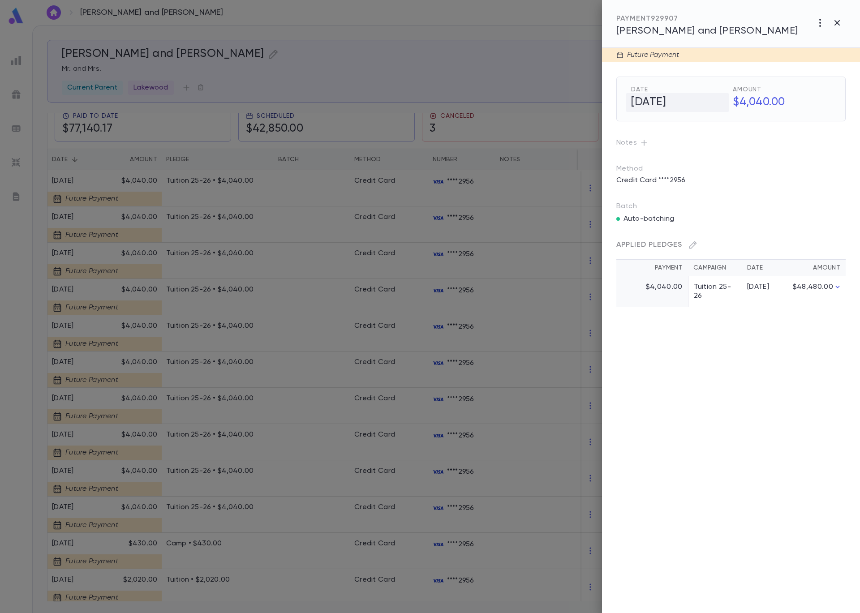
click at [641, 101] on h5 "[DATE]" at bounding box center [676, 102] width 103 height 19
click at [522, 96] on div at bounding box center [430, 306] width 860 height 613
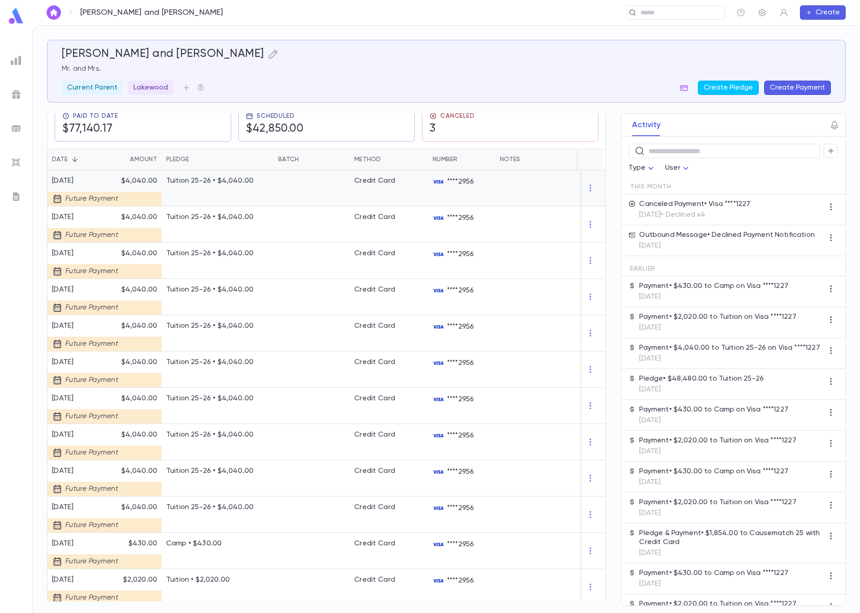
click at [126, 184] on p "$4,040.00" at bounding box center [134, 180] width 45 height 9
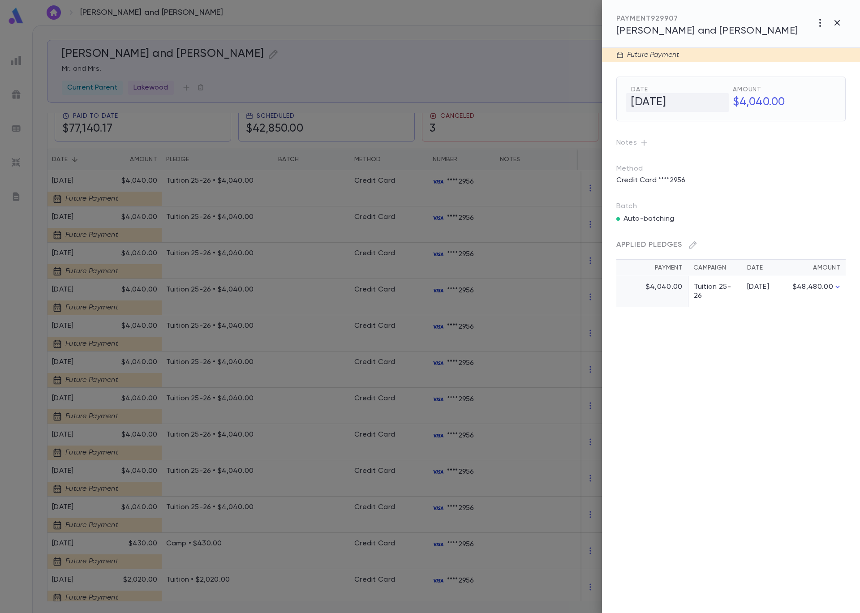
click at [674, 102] on h5 "[DATE]" at bounding box center [676, 102] width 103 height 19
click at [720, 101] on icon "Choose date, selected date is Jul 1, 2026" at bounding box center [719, 102] width 11 height 11
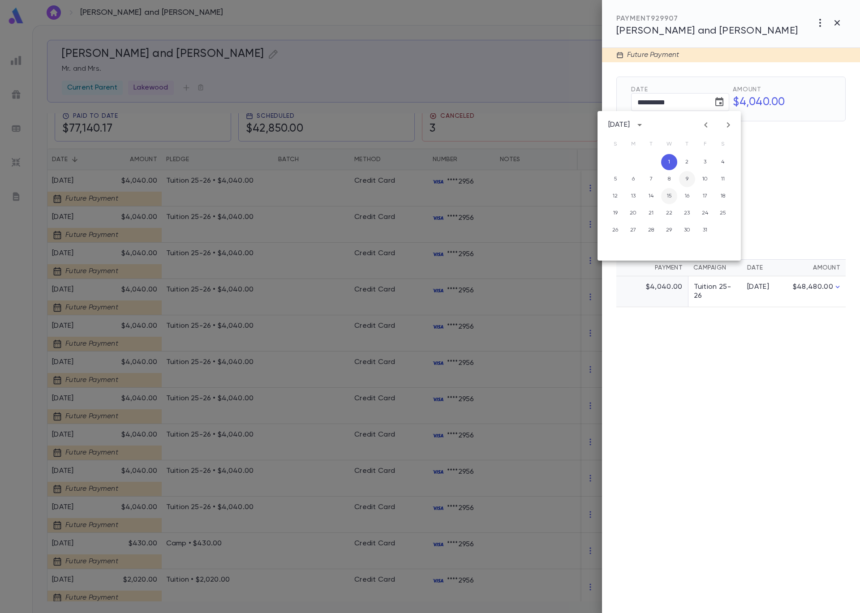
drag, startPoint x: 673, startPoint y: 194, endPoint x: 683, endPoint y: 182, distance: 15.0
click at [673, 194] on button "15" at bounding box center [669, 196] width 16 height 16
type input "**********"
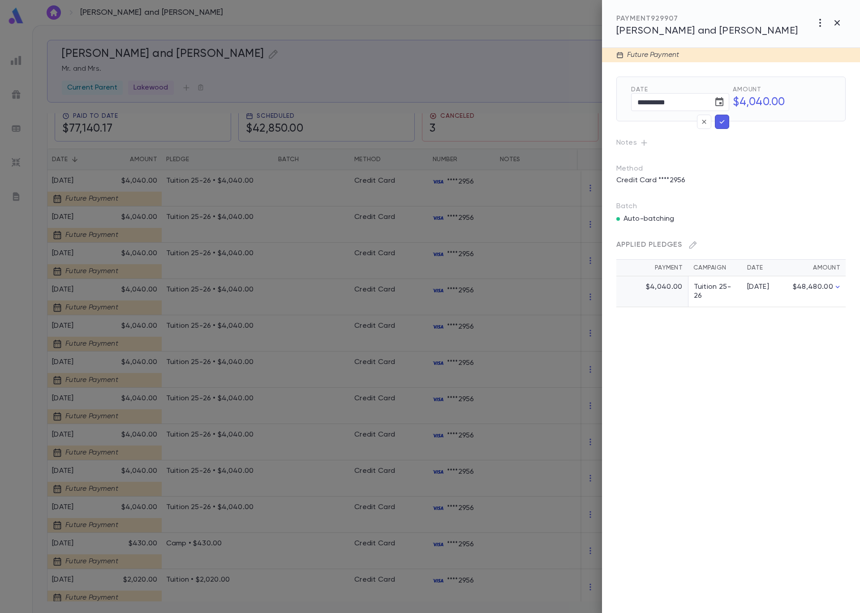
click at [720, 121] on icon "button" at bounding box center [722, 121] width 8 height 9
click at [393, 74] on div at bounding box center [430, 306] width 860 height 613
